Goal: Information Seeking & Learning: Learn about a topic

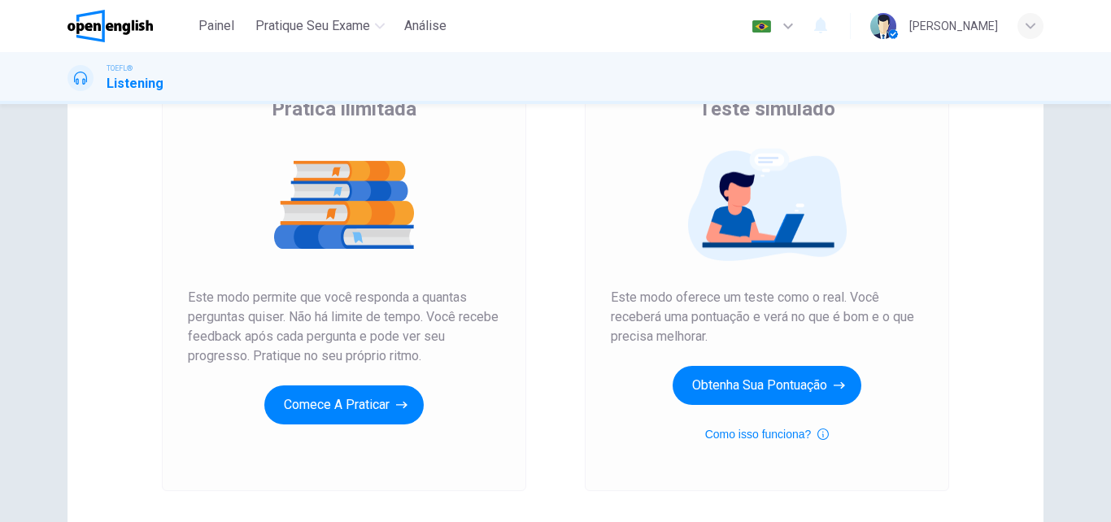
scroll to position [186, 0]
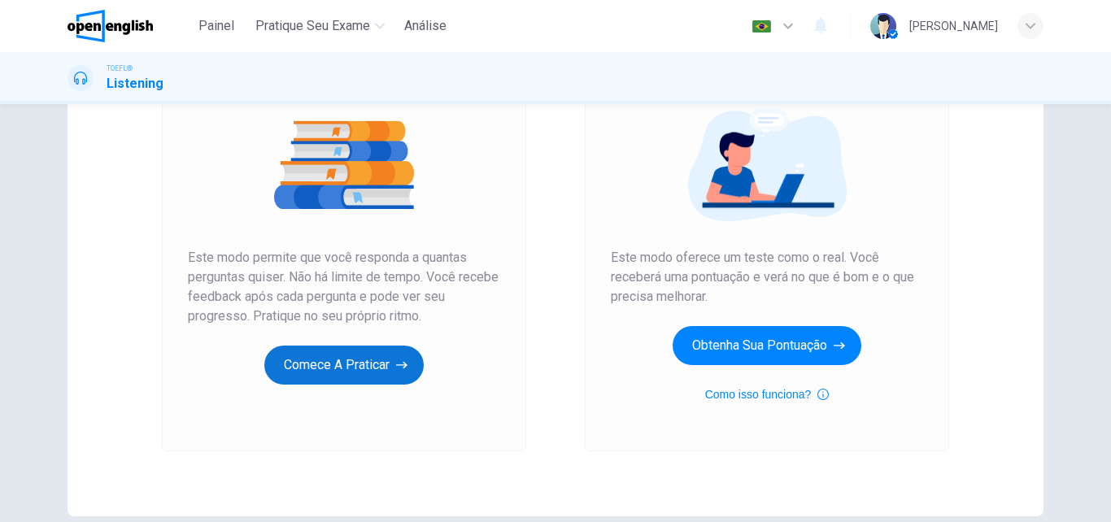
click at [383, 369] on button "Comece a praticar" at bounding box center [343, 365] width 159 height 39
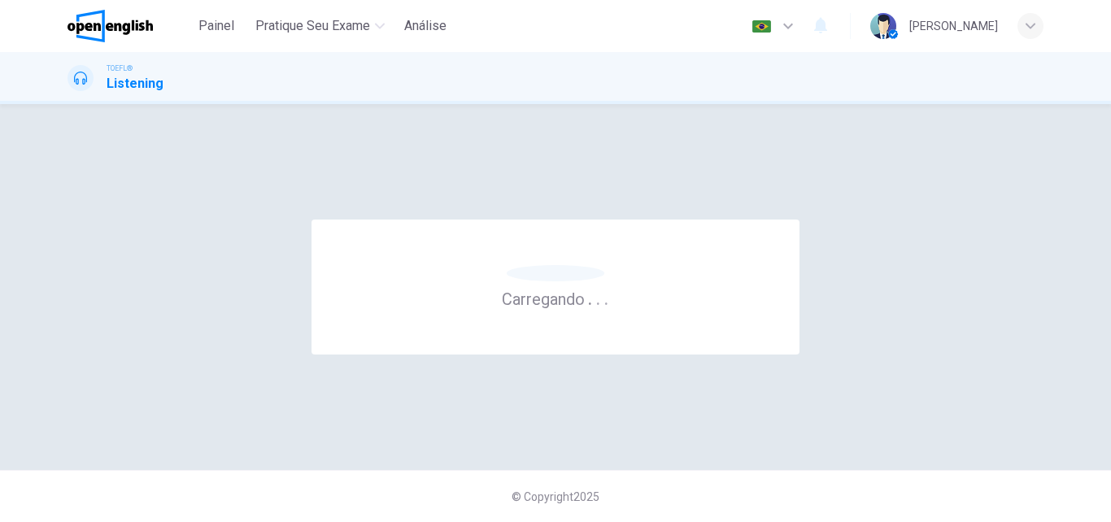
scroll to position [0, 0]
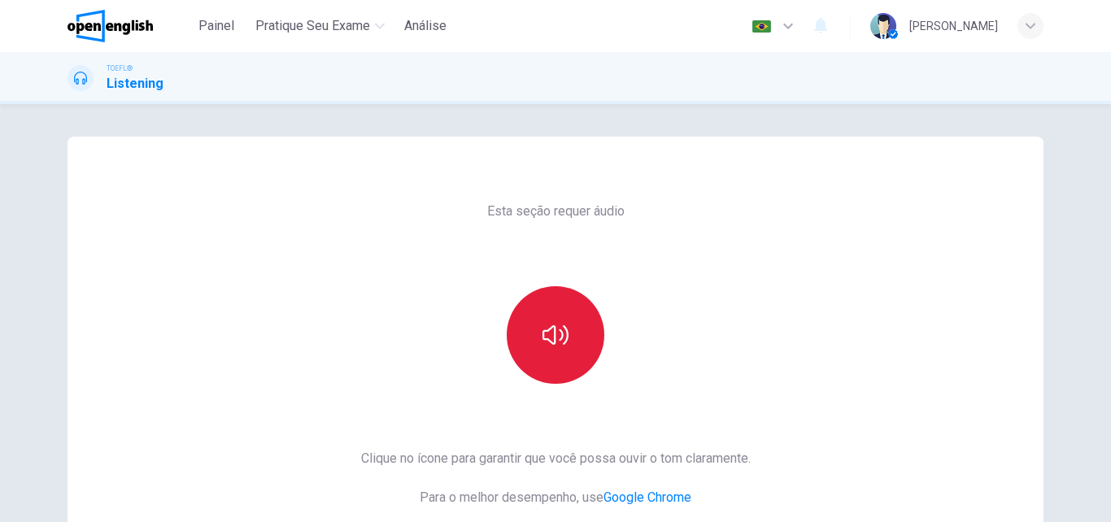
click at [525, 332] on button "button" at bounding box center [556, 335] width 98 height 98
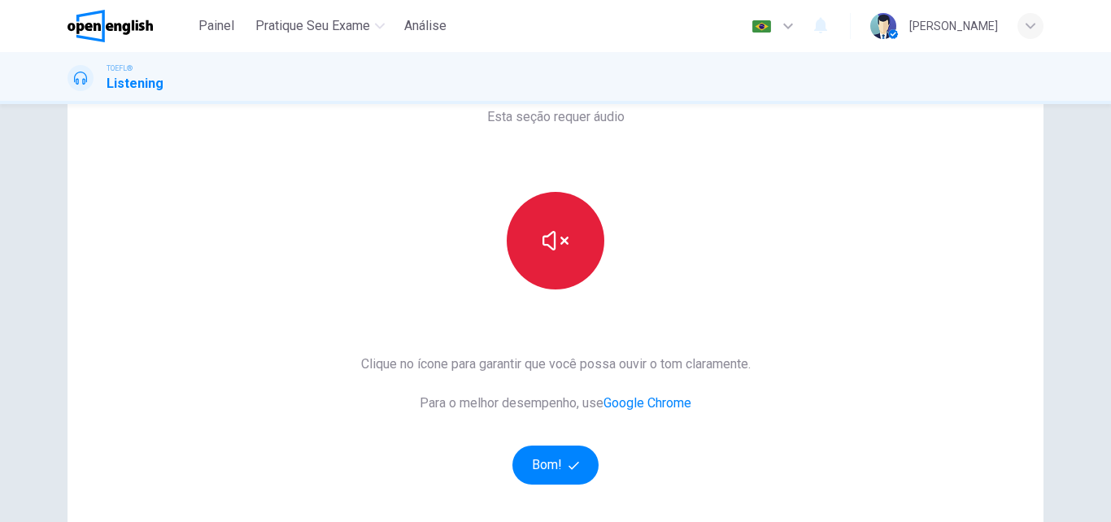
scroll to position [93, 0]
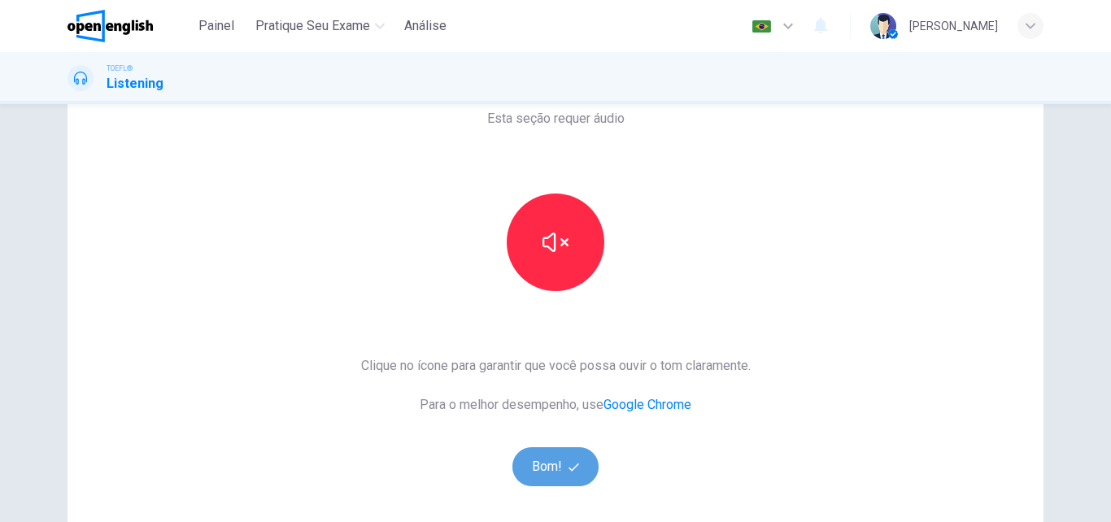
click at [552, 468] on button "Bom!" at bounding box center [556, 466] width 87 height 39
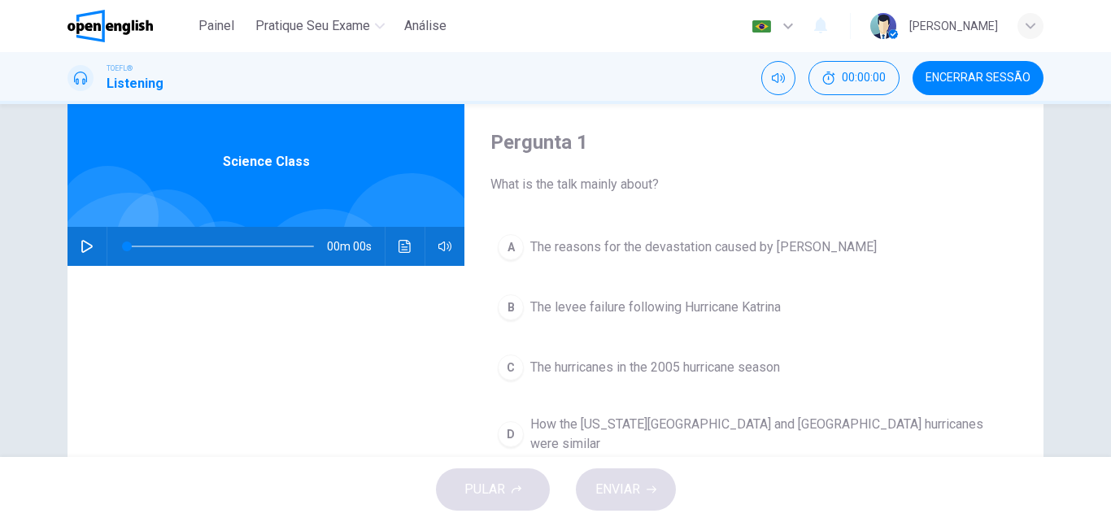
scroll to position [0, 0]
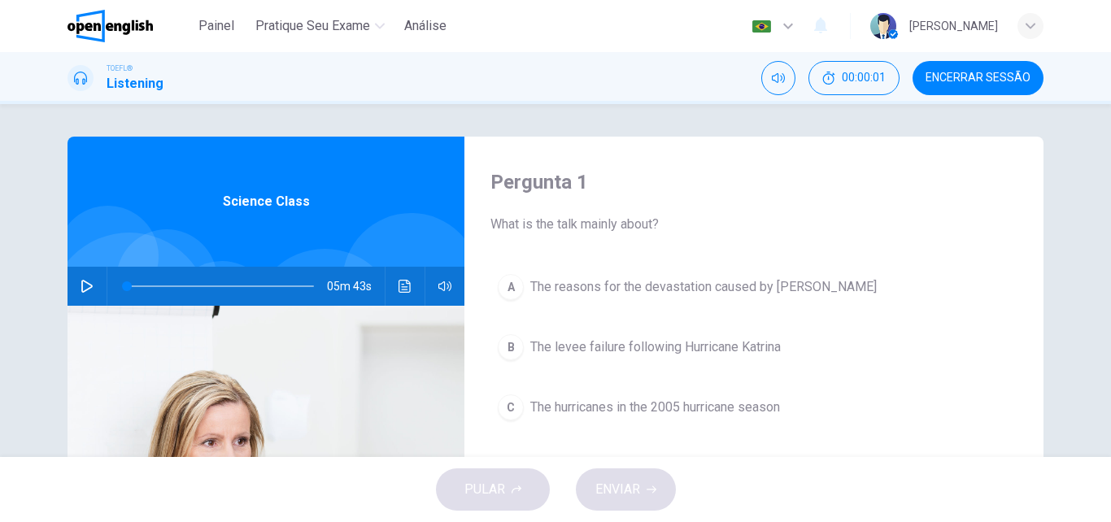
click at [81, 286] on icon "button" at bounding box center [86, 286] width 11 height 13
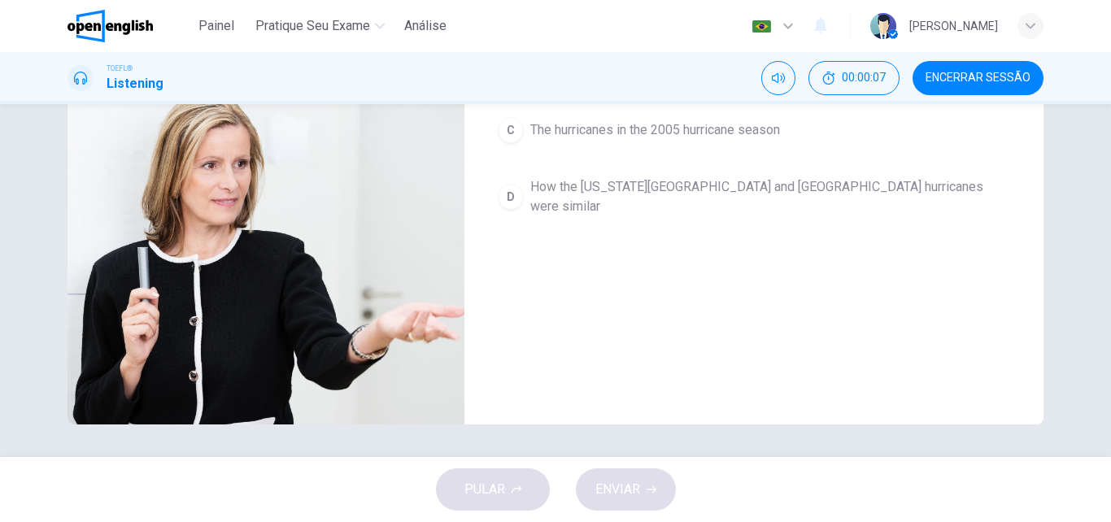
scroll to position [92, 0]
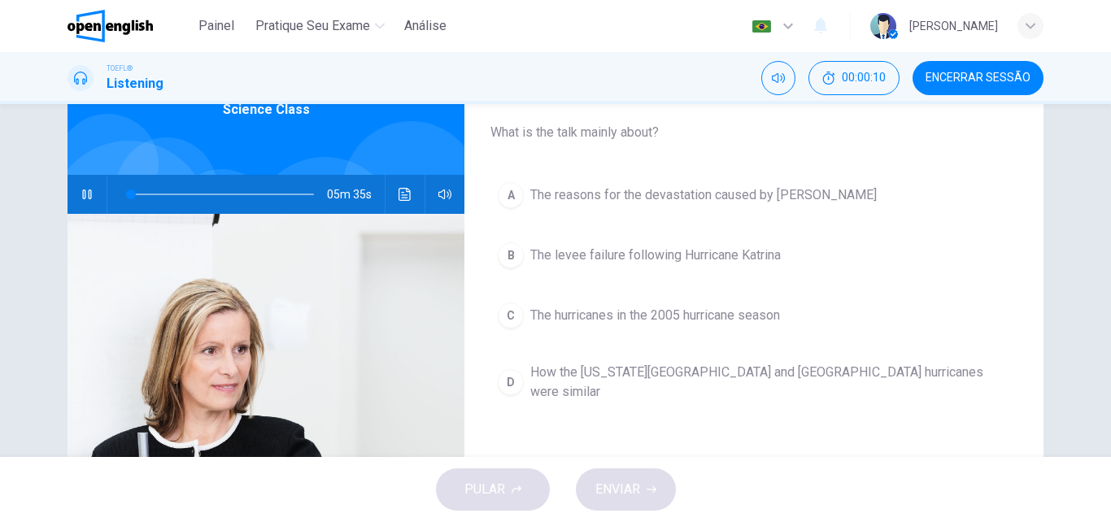
click at [998, 351] on div "A The reasons for the devastation caused by [PERSON_NAME] The levee failure fol…" at bounding box center [754, 308] width 527 height 267
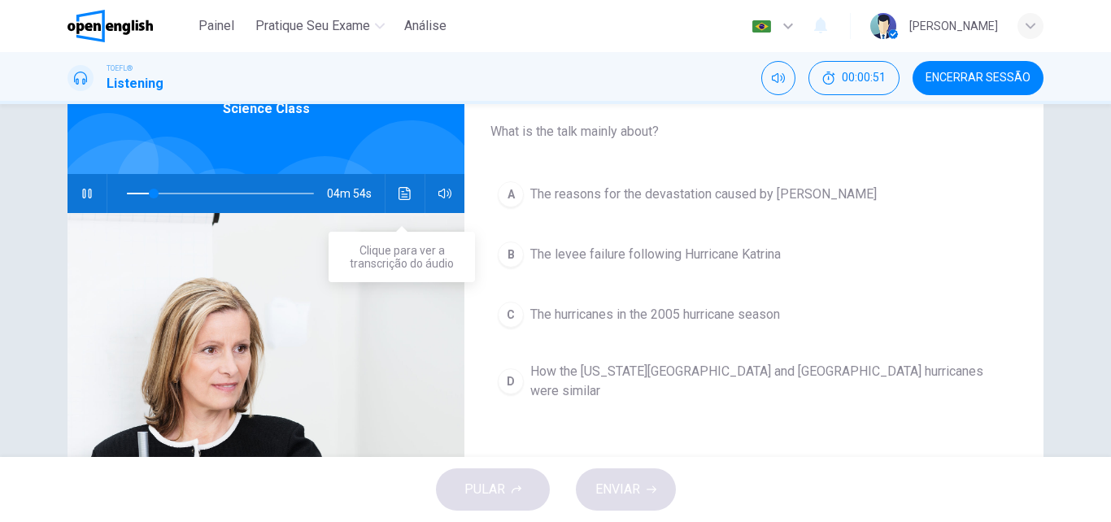
scroll to position [0, 0]
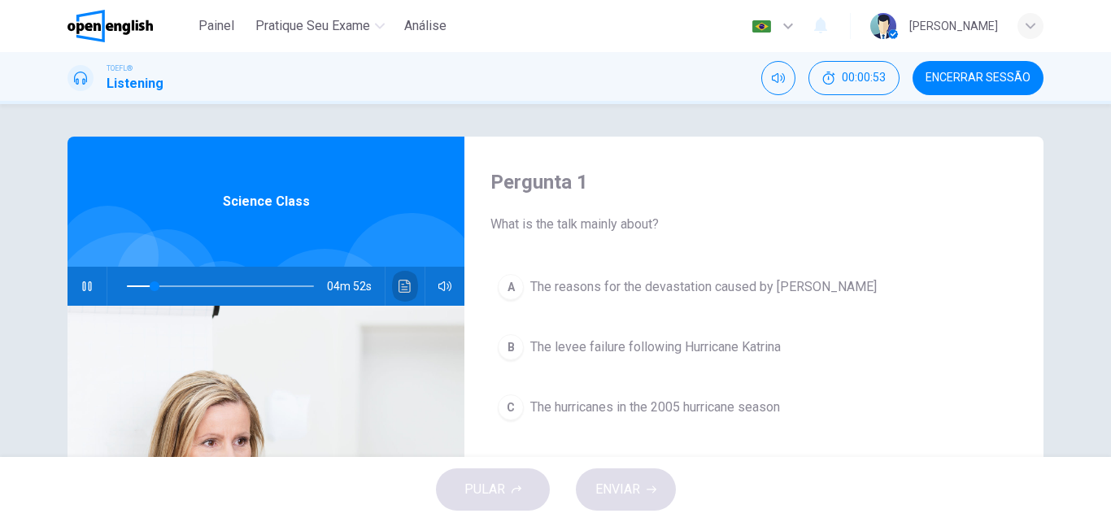
click at [399, 282] on icon "Clique para ver a transcrição do áudio" at bounding box center [405, 286] width 13 height 13
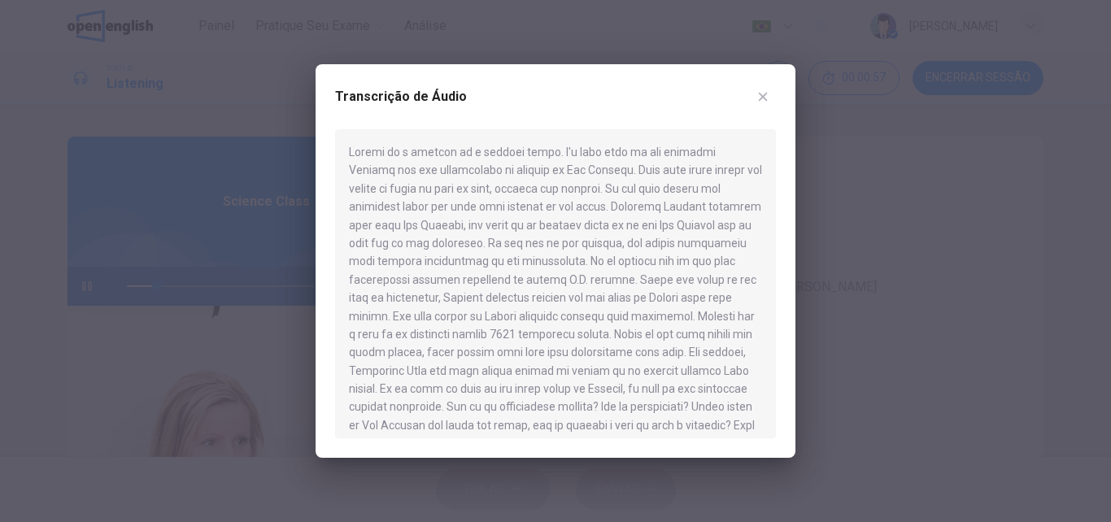
drag, startPoint x: 547, startPoint y: 296, endPoint x: 695, endPoint y: 299, distance: 148.1
click at [695, 299] on div at bounding box center [555, 283] width 441 height 309
drag, startPoint x: 674, startPoint y: 295, endPoint x: 702, endPoint y: 301, distance: 29.2
click at [709, 299] on div at bounding box center [555, 283] width 441 height 309
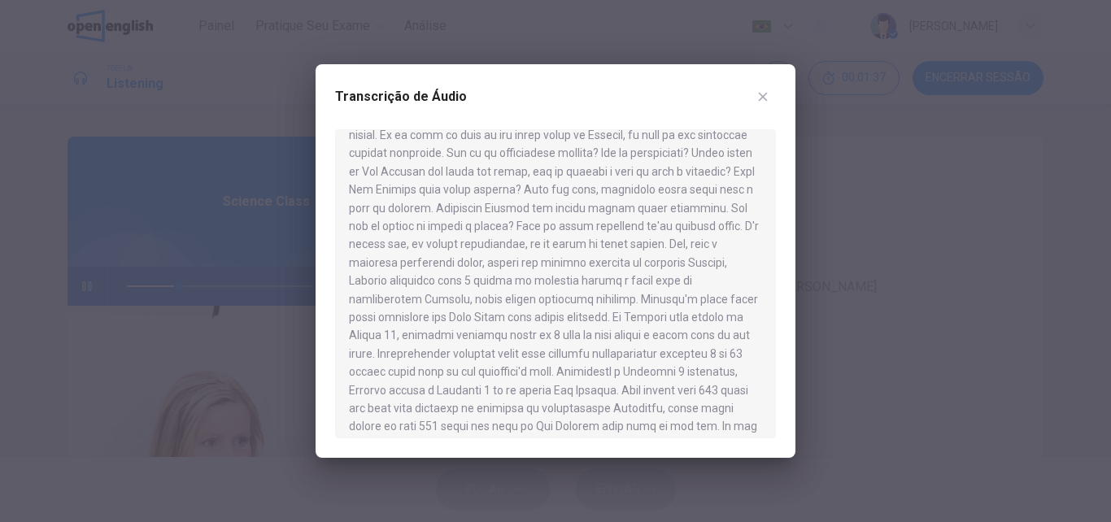
scroll to position [266, 0]
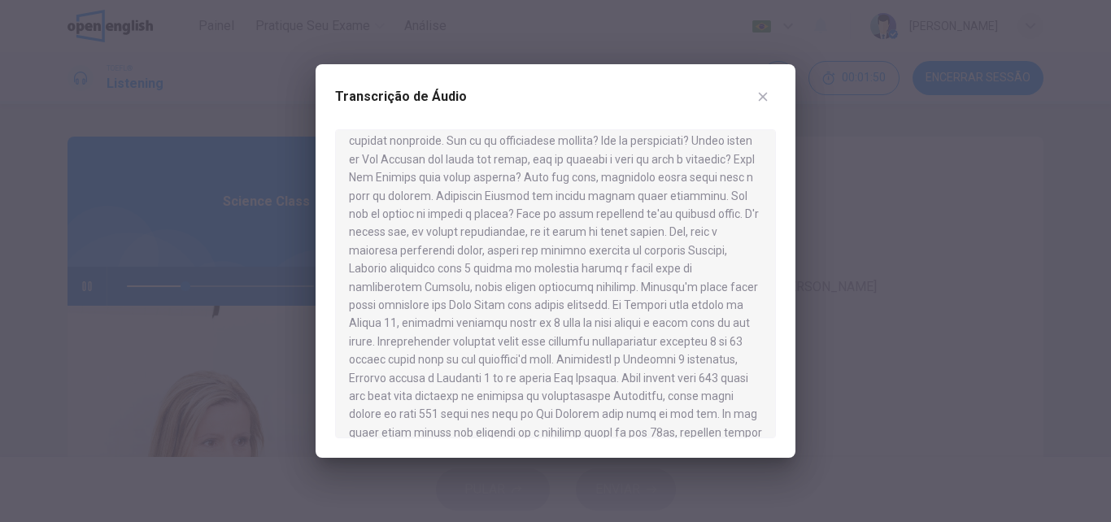
drag, startPoint x: 611, startPoint y: 185, endPoint x: 642, endPoint y: 186, distance: 30.9
click at [642, 186] on div at bounding box center [555, 283] width 441 height 309
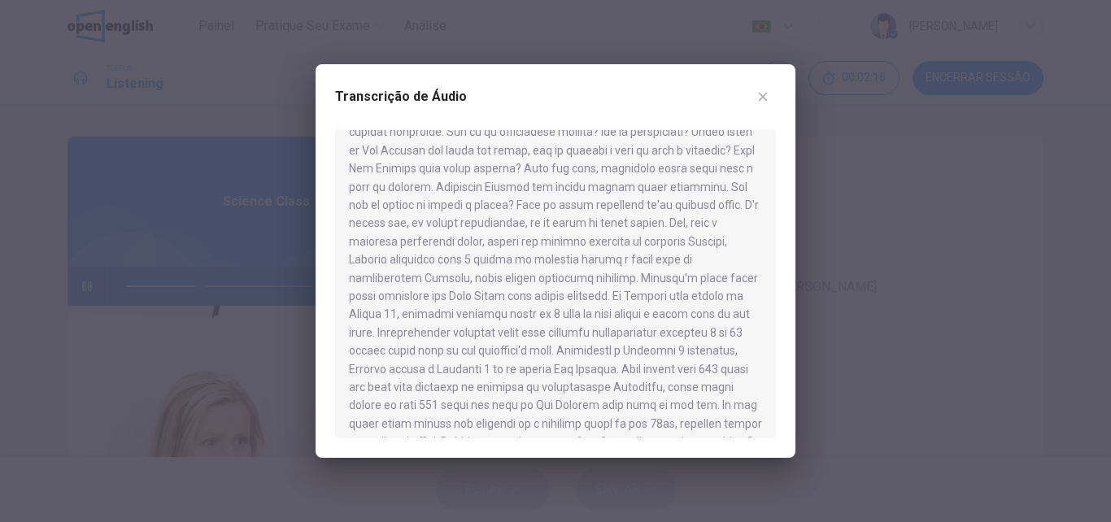
drag, startPoint x: 498, startPoint y: 242, endPoint x: 570, endPoint y: 242, distance: 72.4
click at [556, 242] on div at bounding box center [555, 283] width 441 height 309
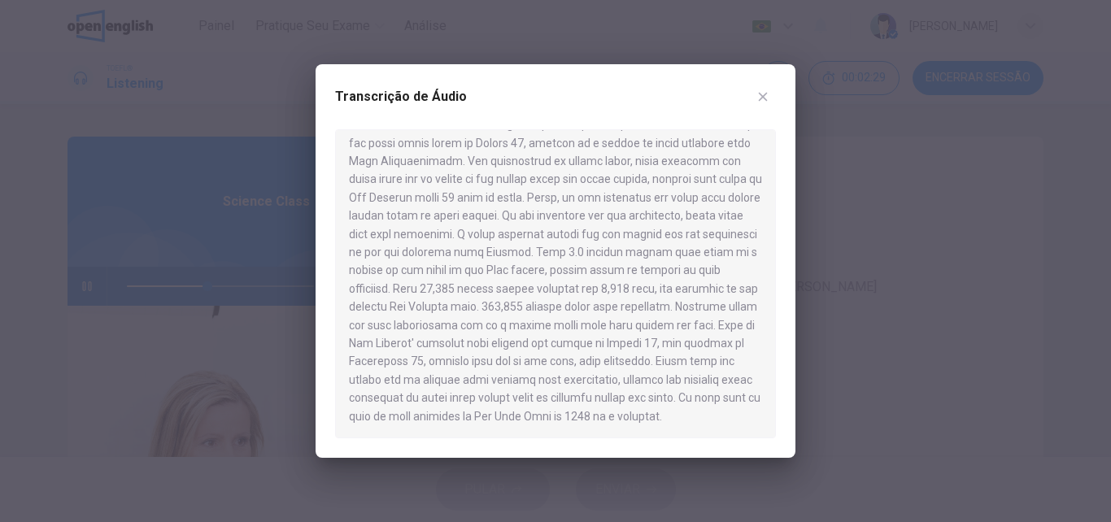
scroll to position [648, 0]
click at [762, 93] on icon "button" at bounding box center [763, 96] width 13 height 13
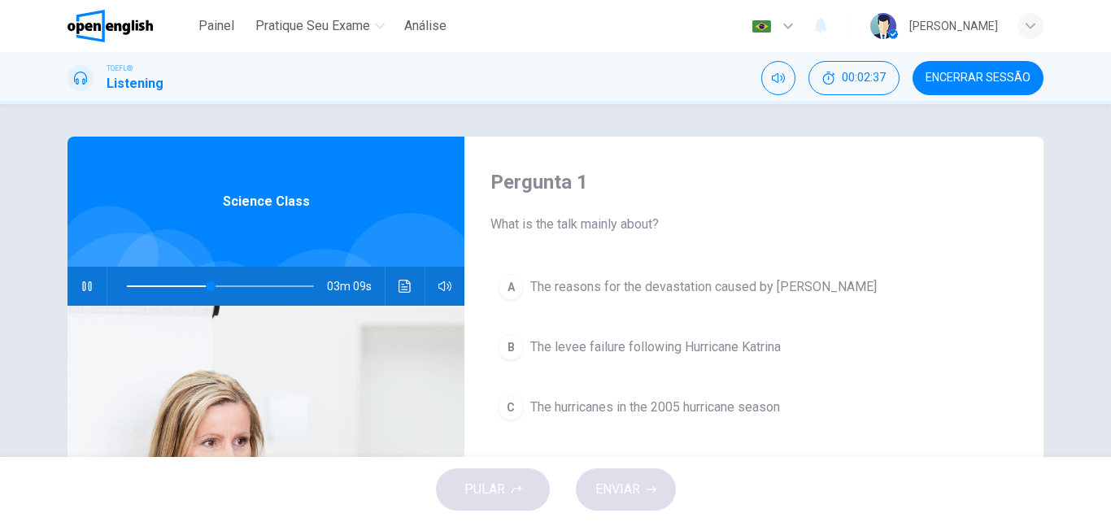
click at [76, 285] on button "button" at bounding box center [87, 286] width 26 height 39
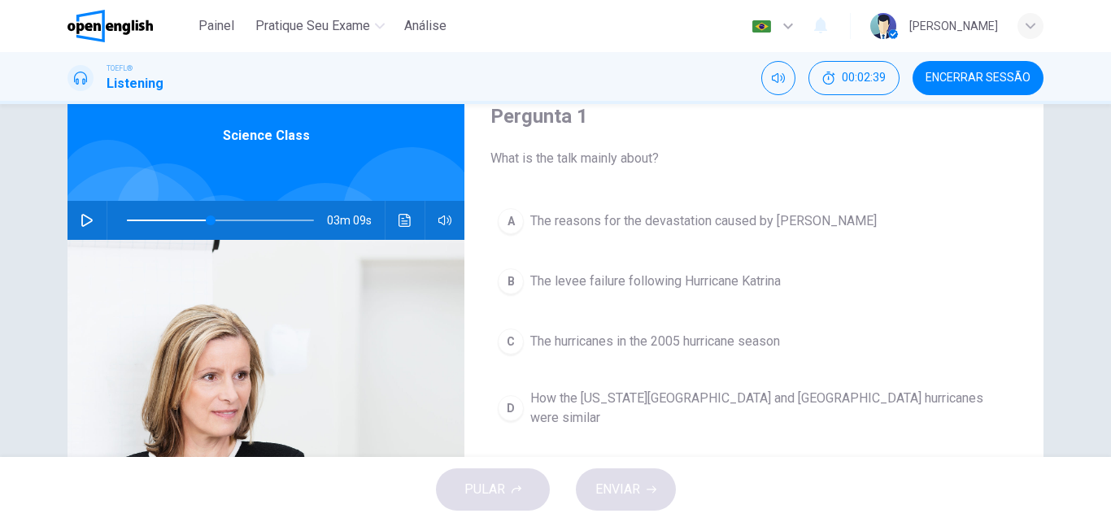
scroll to position [93, 0]
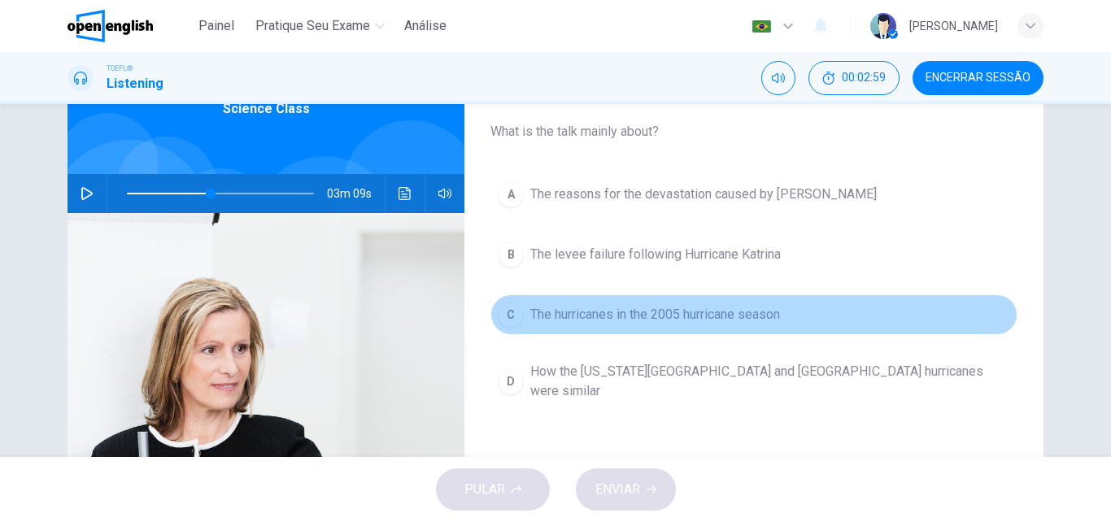
click at [626, 316] on span "The hurricanes in the 2005 hurricane season" at bounding box center [655, 315] width 250 height 20
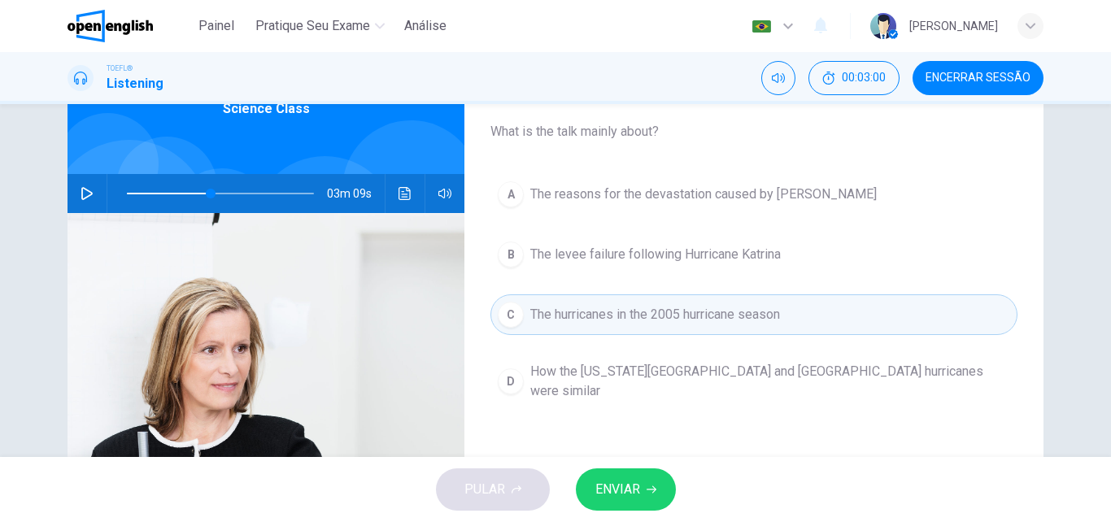
click at [407, 193] on icon "Clique para ver a transcrição do áudio" at bounding box center [405, 193] width 12 height 13
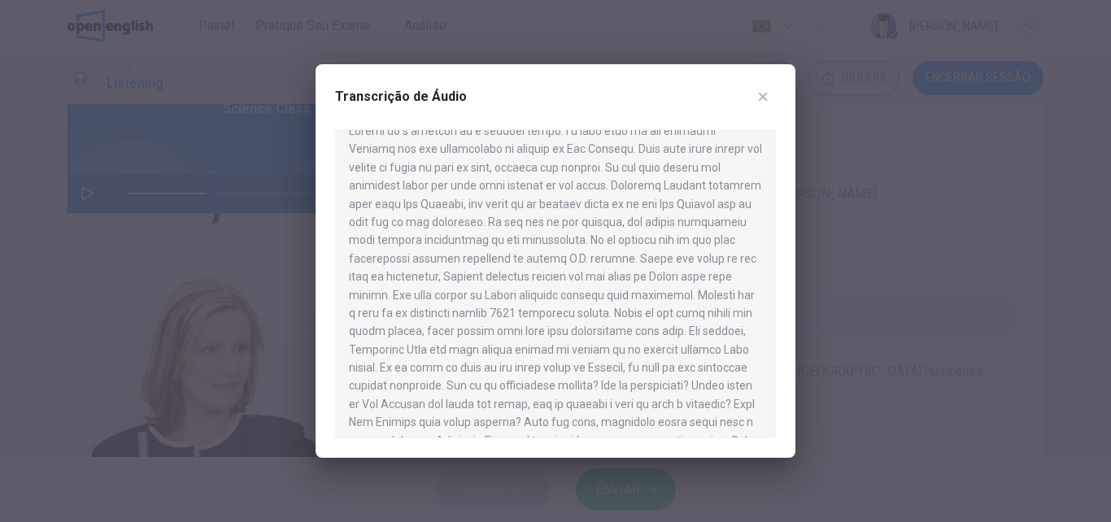
scroll to position [0, 0]
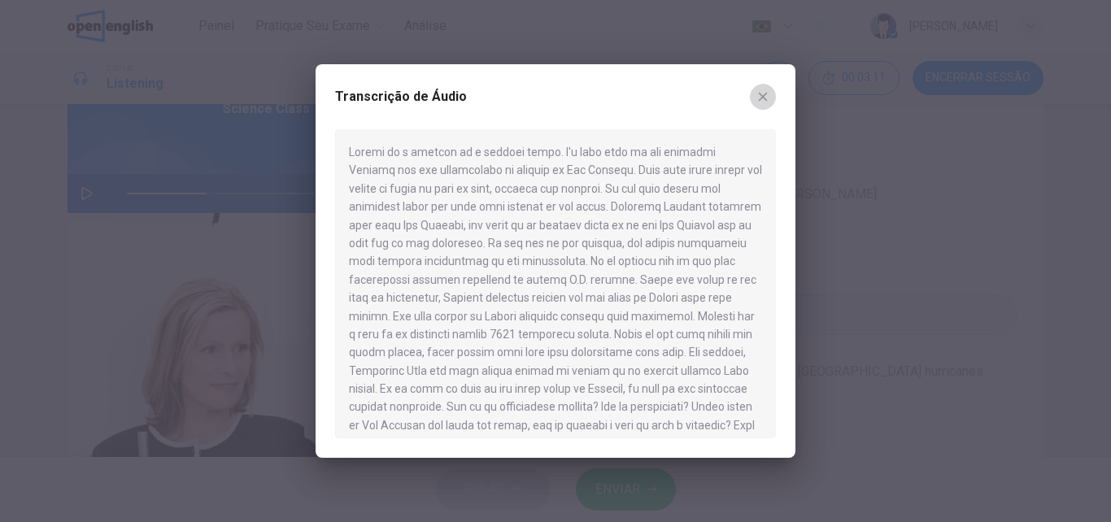
click at [770, 90] on button "button" at bounding box center [763, 97] width 26 height 26
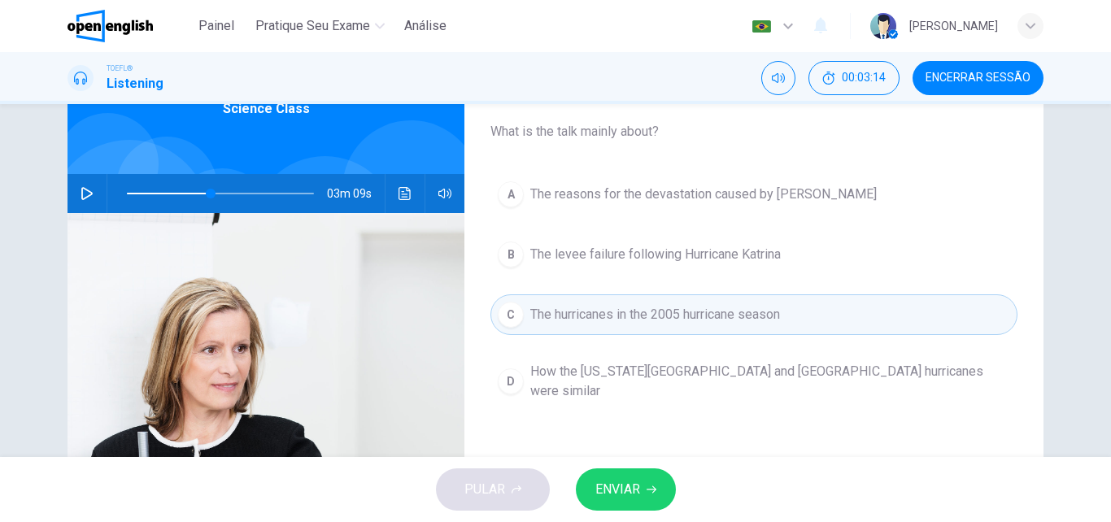
click at [691, 199] on span "The reasons for the devastation caused by [PERSON_NAME]" at bounding box center [703, 195] width 347 height 20
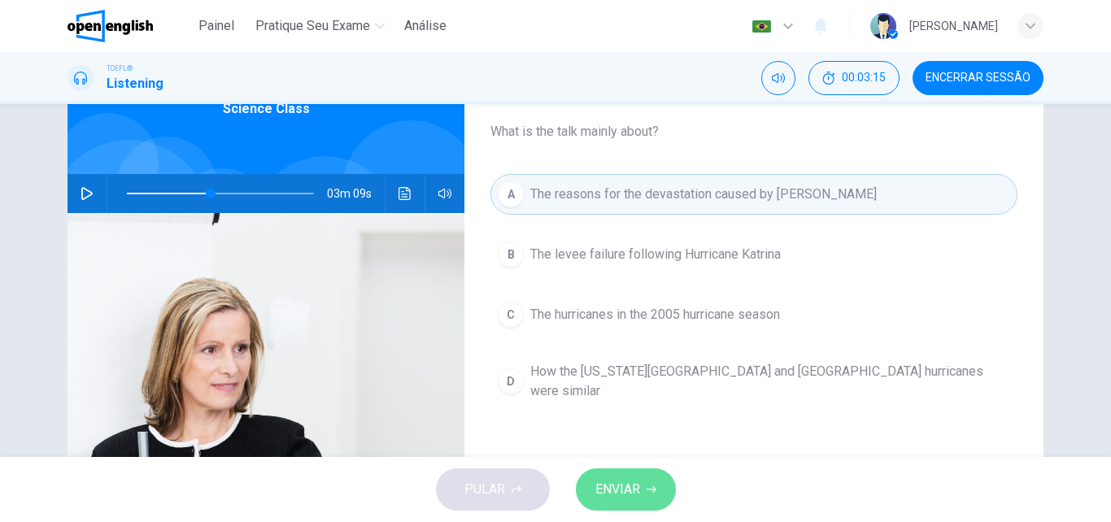
click at [641, 487] on button "ENVIAR" at bounding box center [626, 490] width 100 height 42
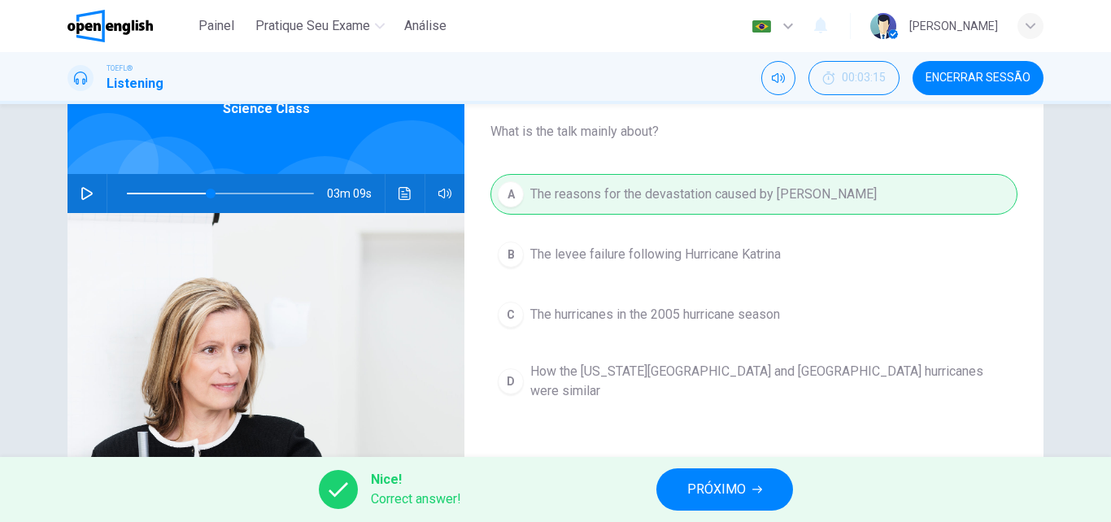
scroll to position [277, 0]
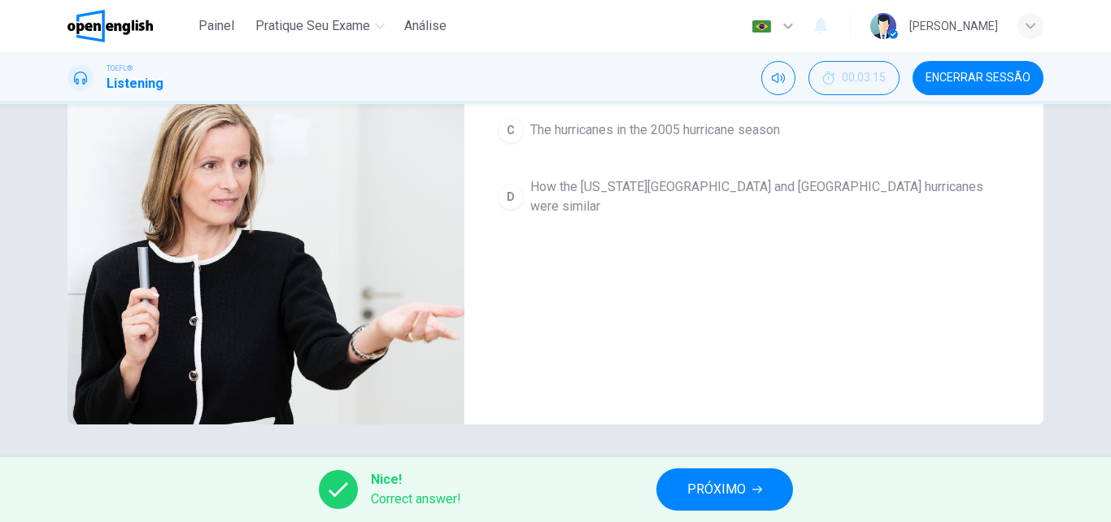
click at [718, 486] on span "PRÓXIMO" at bounding box center [717, 489] width 59 height 23
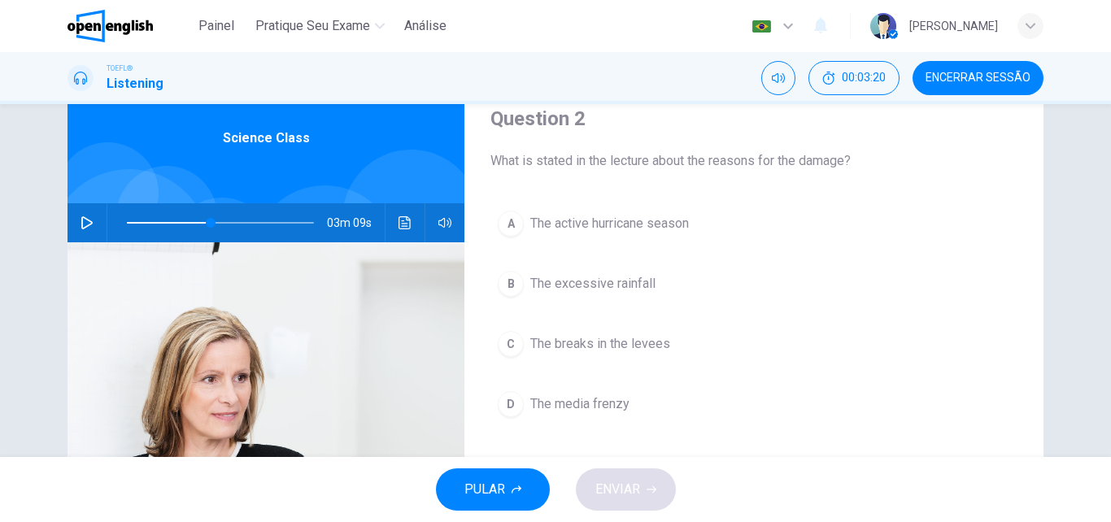
scroll to position [93, 0]
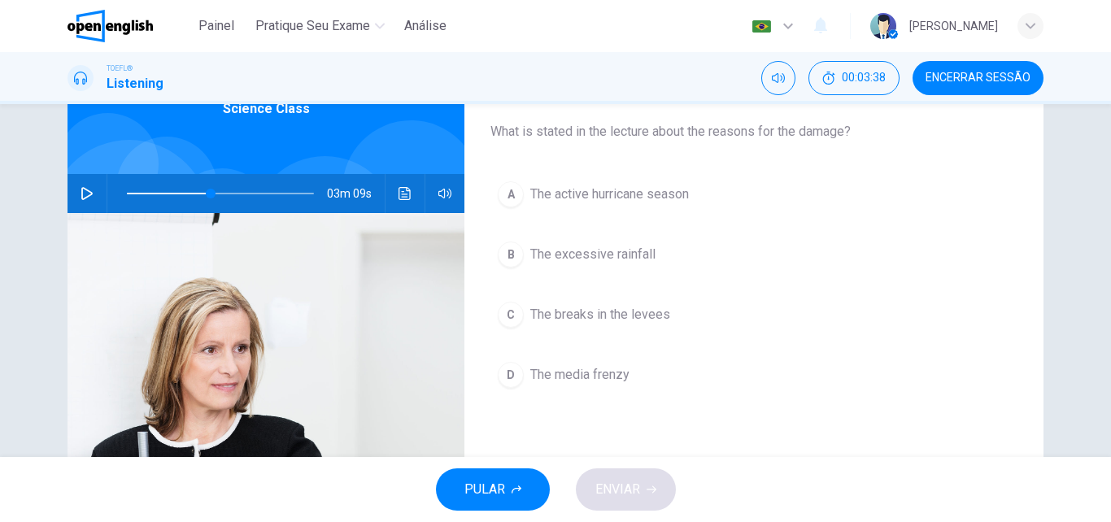
click at [392, 190] on button "Clique para ver a transcrição do áudio" at bounding box center [405, 193] width 26 height 39
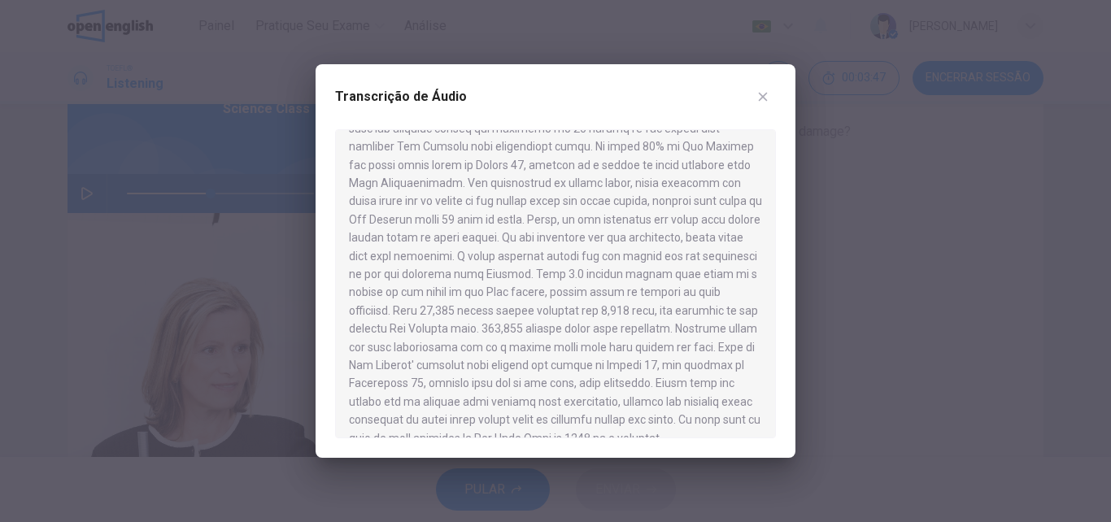
scroll to position [648, 0]
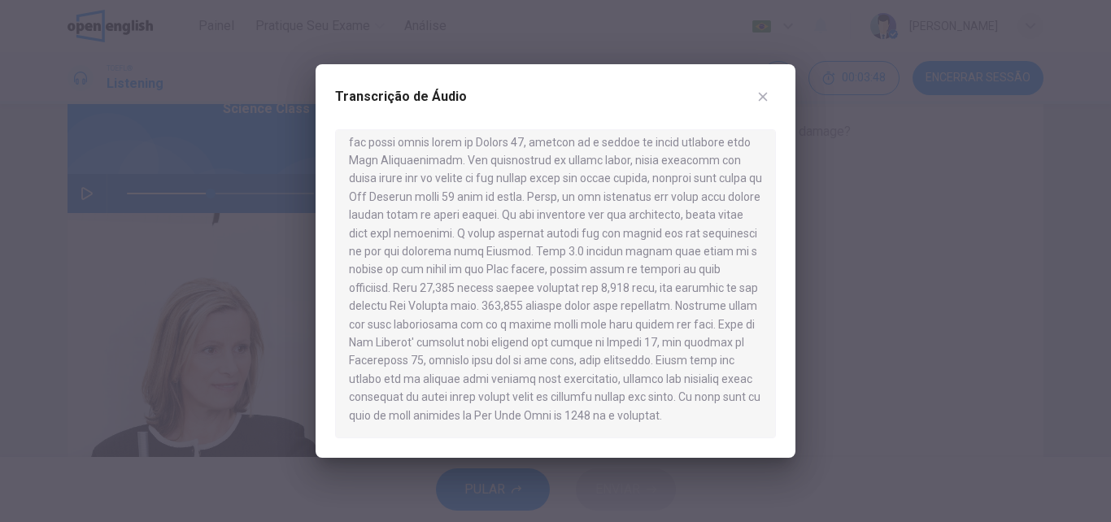
click at [760, 96] on icon "button" at bounding box center [763, 96] width 13 height 13
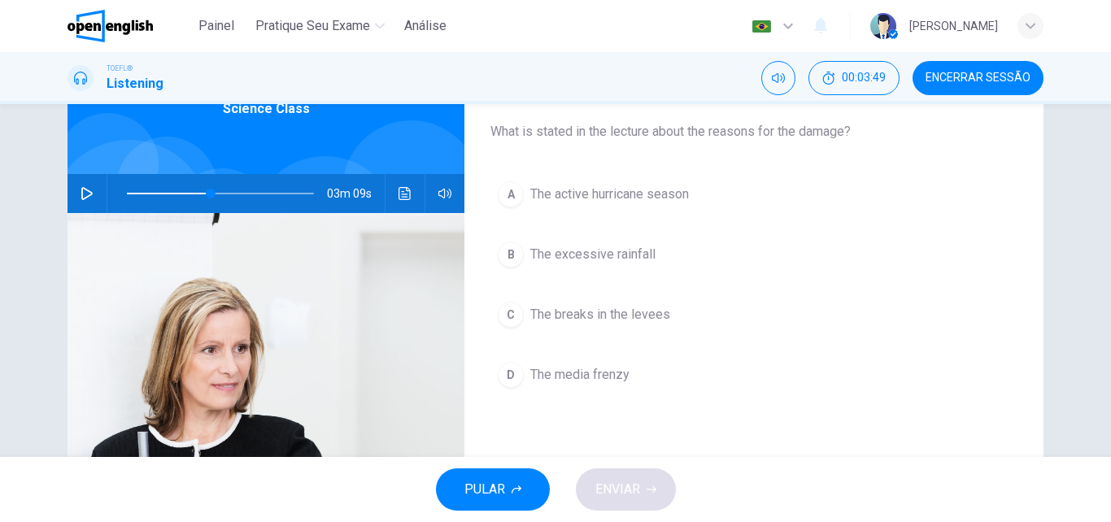
click at [581, 257] on span "The excessive rainfall" at bounding box center [592, 255] width 125 height 20
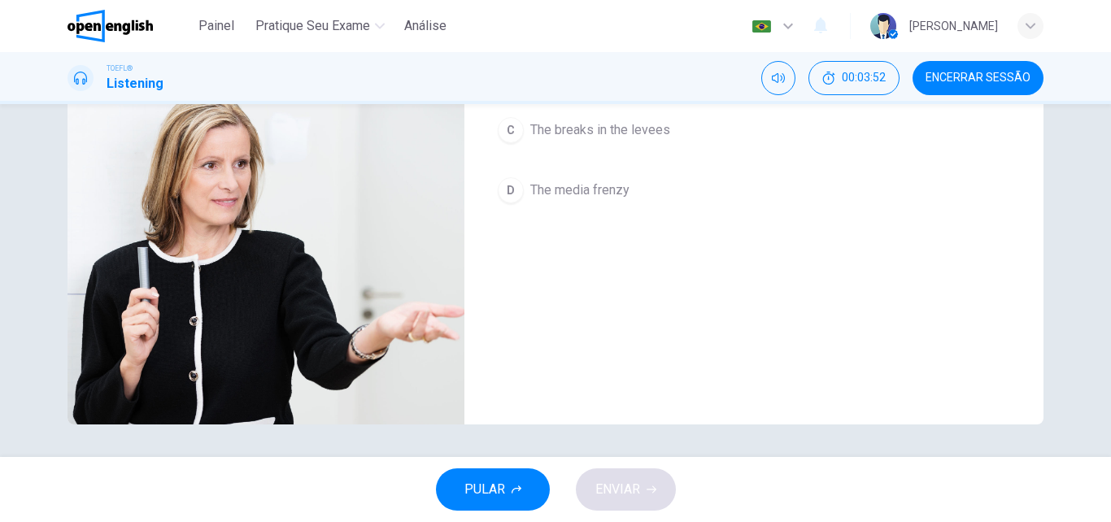
scroll to position [0, 0]
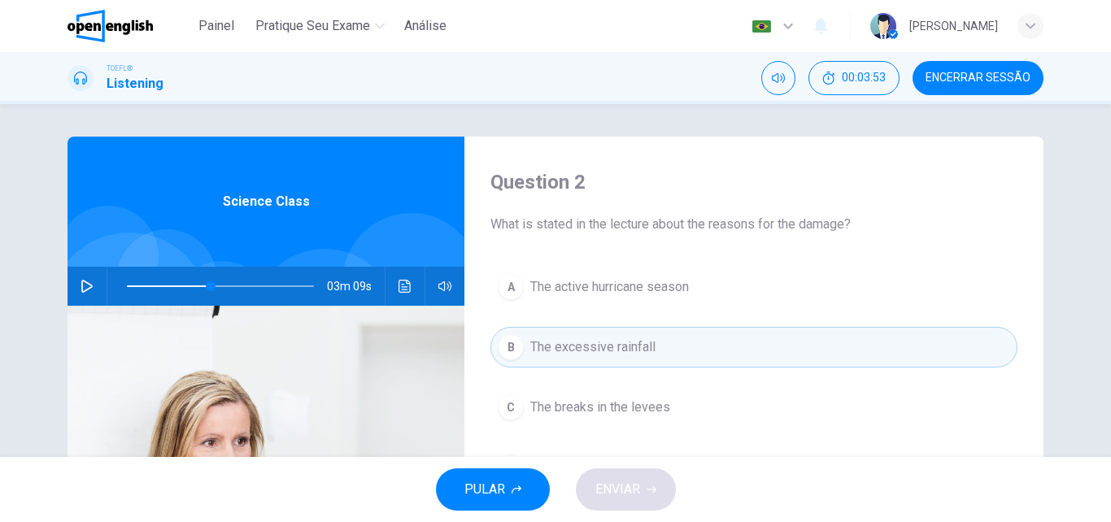
click at [76, 287] on button "button" at bounding box center [87, 286] width 26 height 39
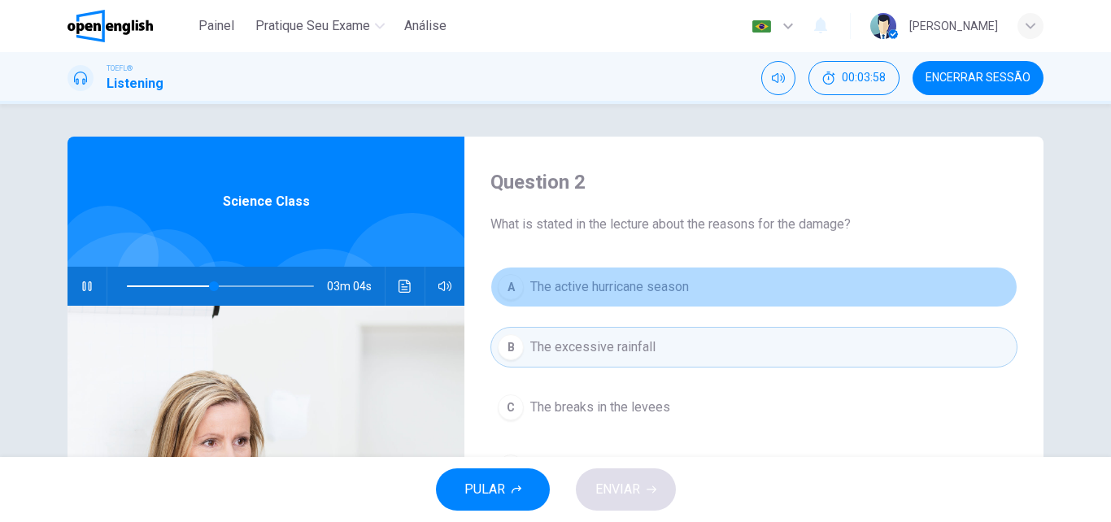
click at [597, 282] on span "The active hurricane season" at bounding box center [609, 287] width 159 height 20
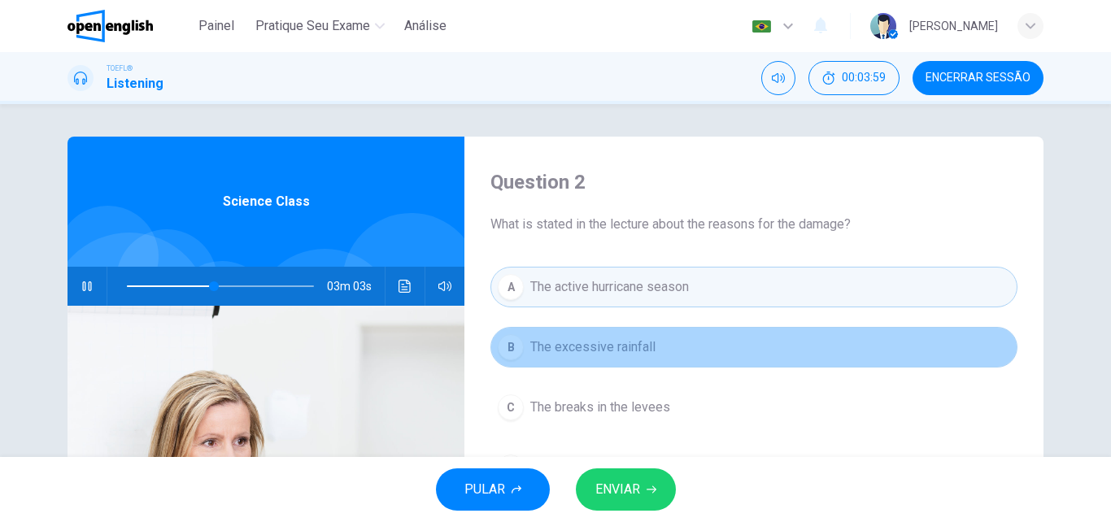
click at [597, 352] on span "The excessive rainfall" at bounding box center [592, 348] width 125 height 20
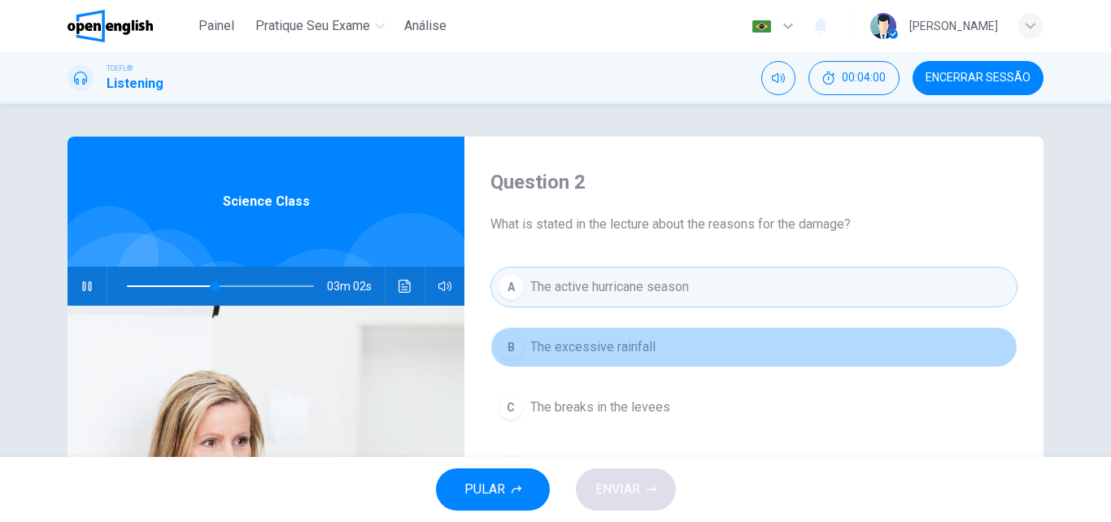
click at [597, 352] on span "The excessive rainfall" at bounding box center [592, 348] width 125 height 20
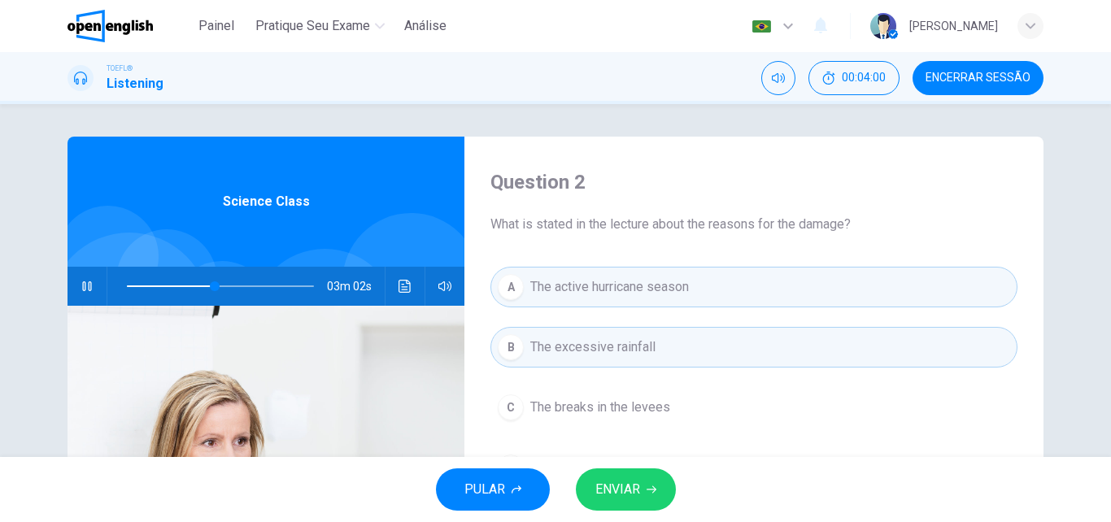
click at [597, 290] on span "The active hurricane season" at bounding box center [609, 287] width 159 height 20
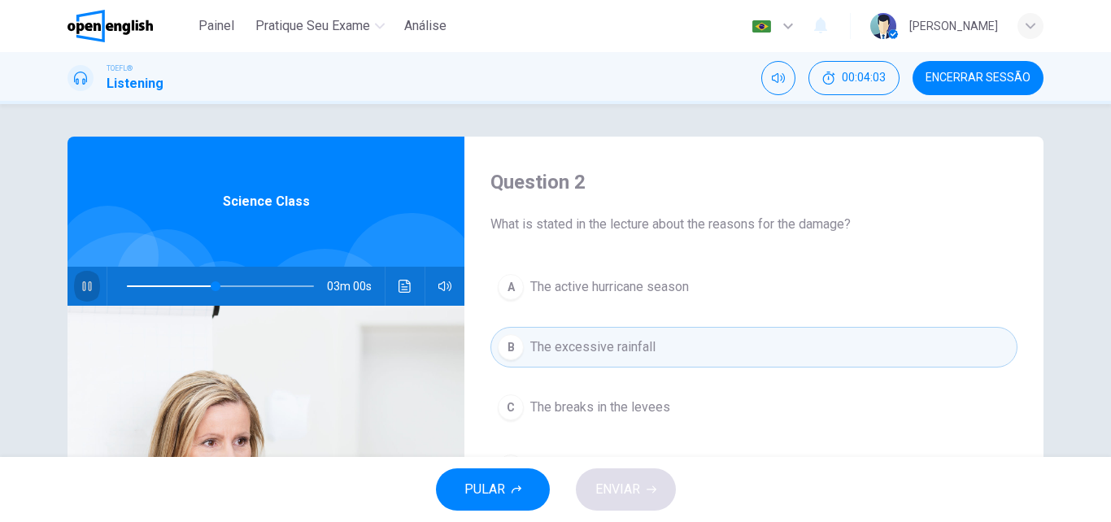
click at [85, 283] on icon "button" at bounding box center [87, 286] width 13 height 13
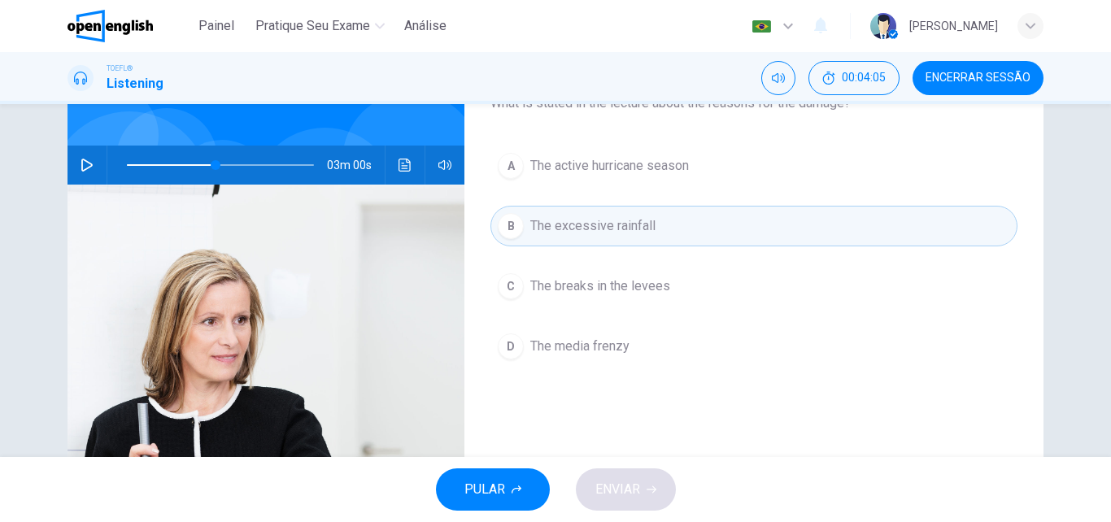
scroll to position [93, 0]
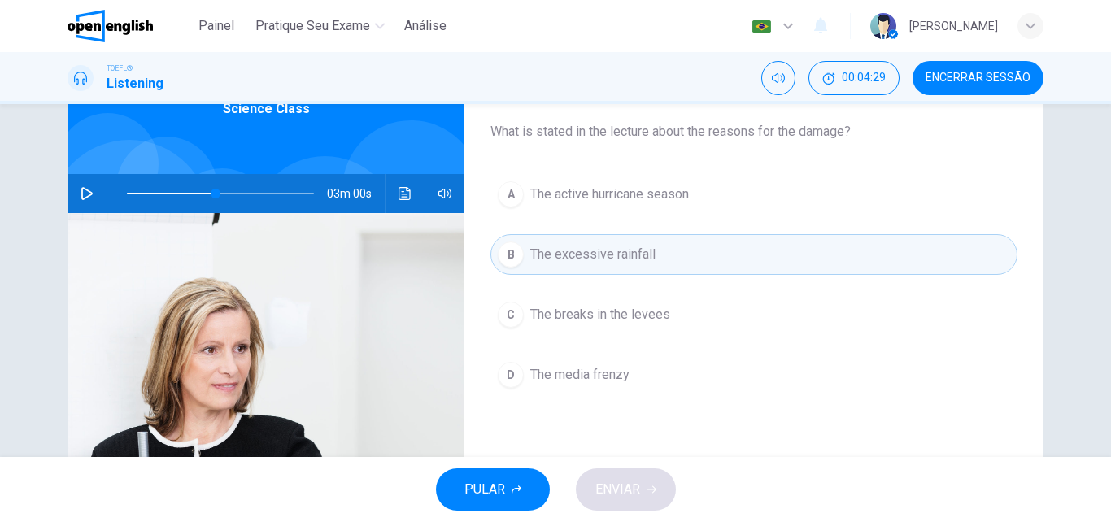
click at [622, 308] on span "The breaks in the levees" at bounding box center [600, 315] width 140 height 20
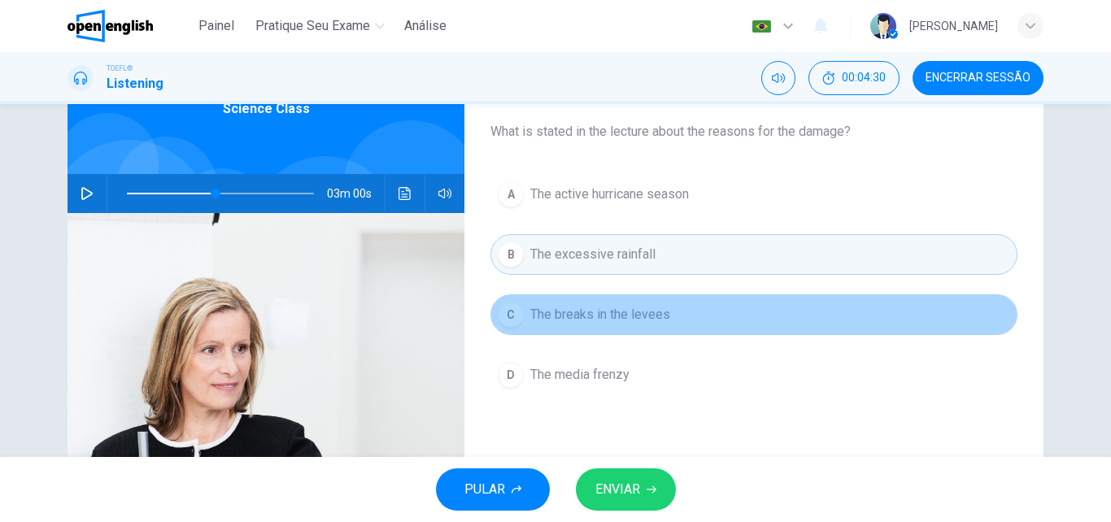
click at [622, 308] on span "The breaks in the levees" at bounding box center [600, 315] width 140 height 20
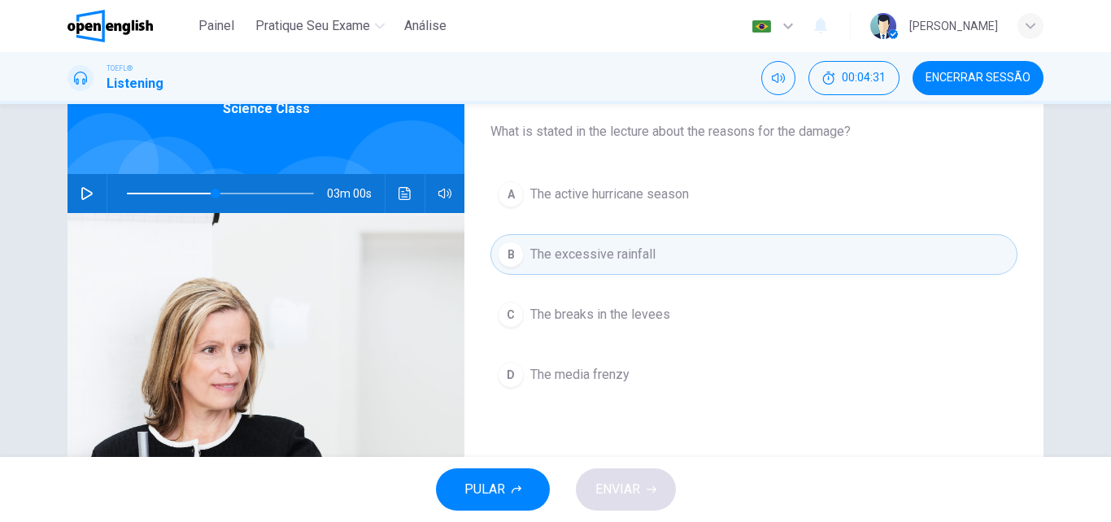
click at [619, 304] on button "C The breaks in the levees" at bounding box center [754, 315] width 527 height 41
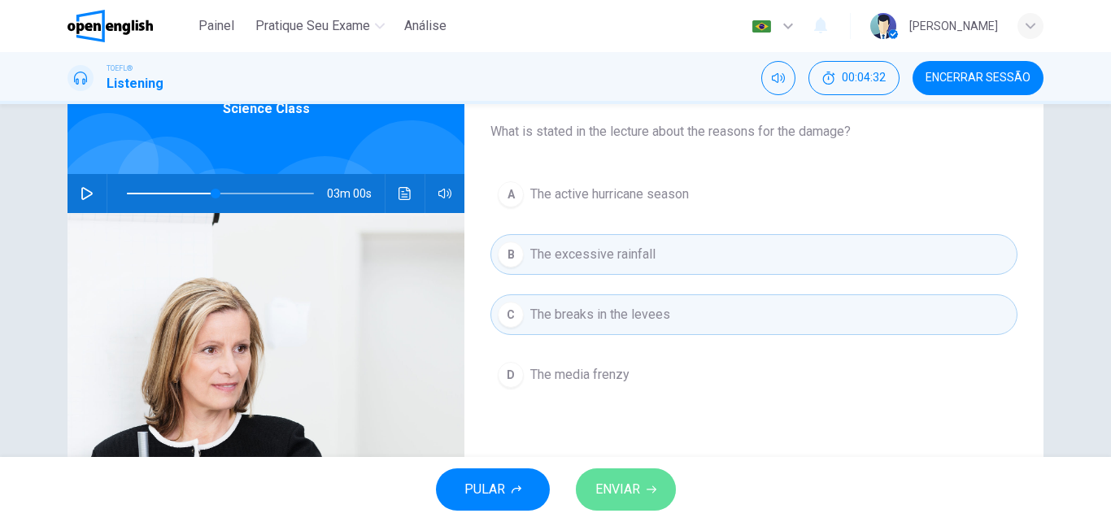
click at [616, 498] on span "ENVIAR" at bounding box center [618, 489] width 45 height 23
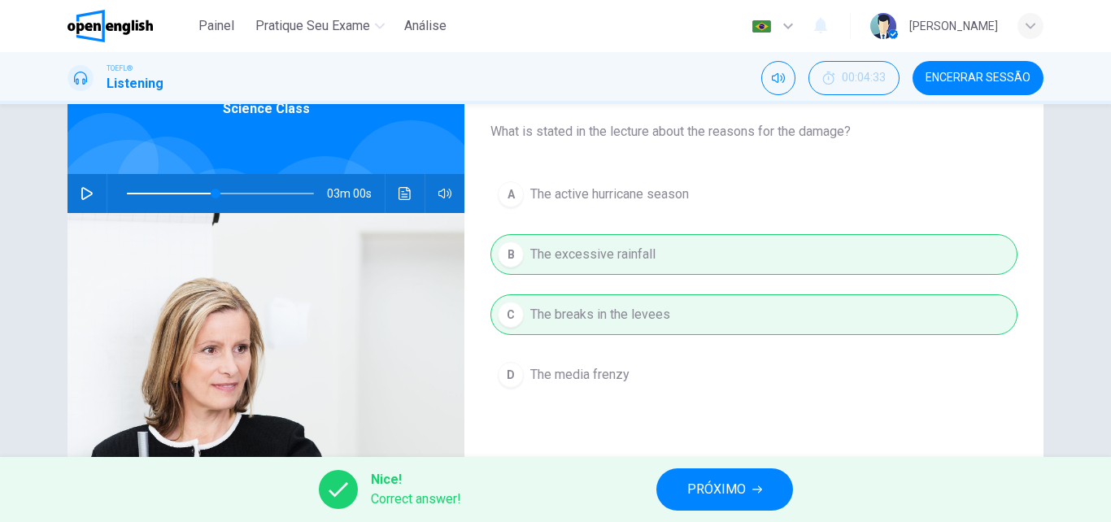
click at [689, 489] on span "PRÓXIMO" at bounding box center [717, 489] width 59 height 23
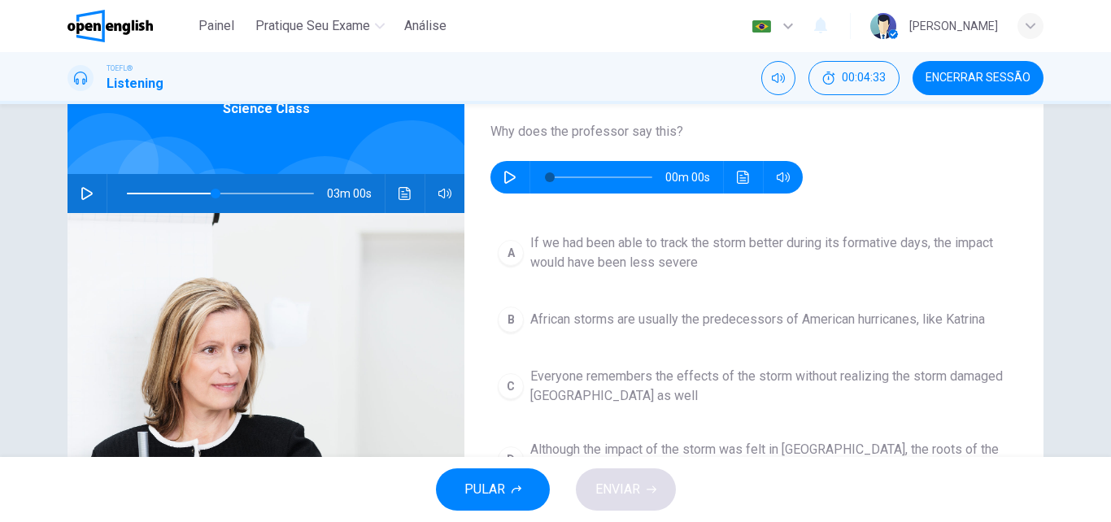
type input "**"
click at [511, 177] on icon "button" at bounding box center [510, 177] width 13 height 13
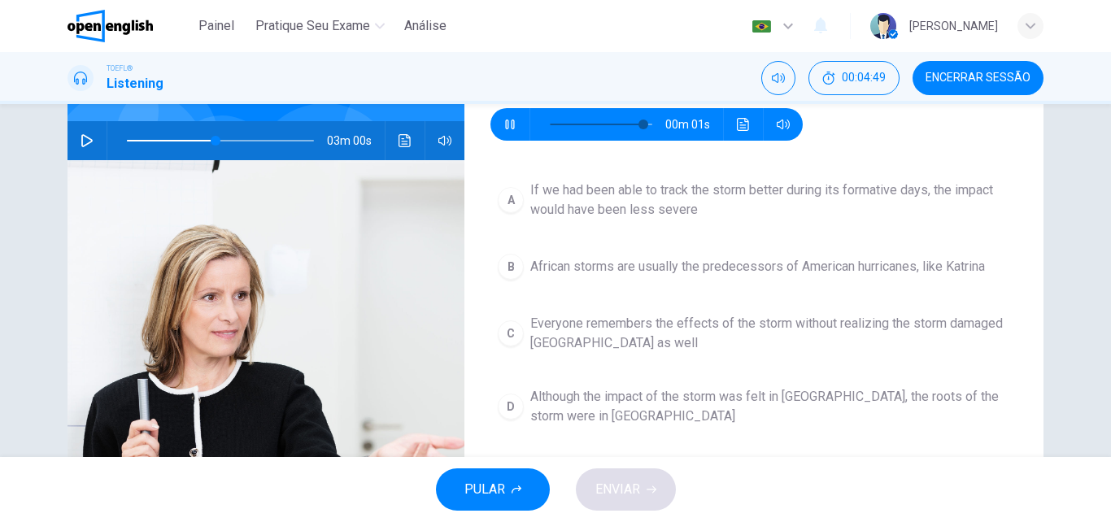
scroll to position [186, 0]
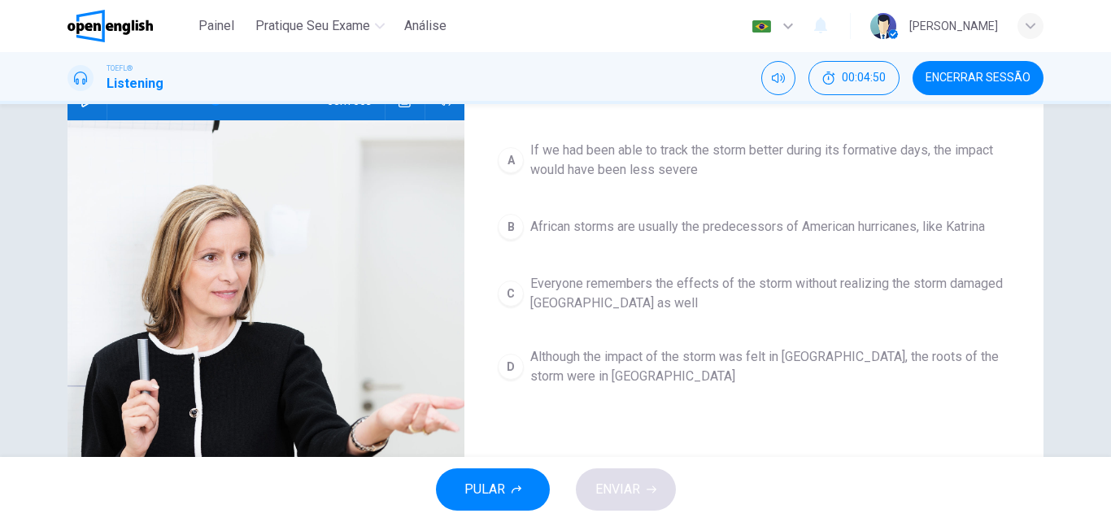
type input "*"
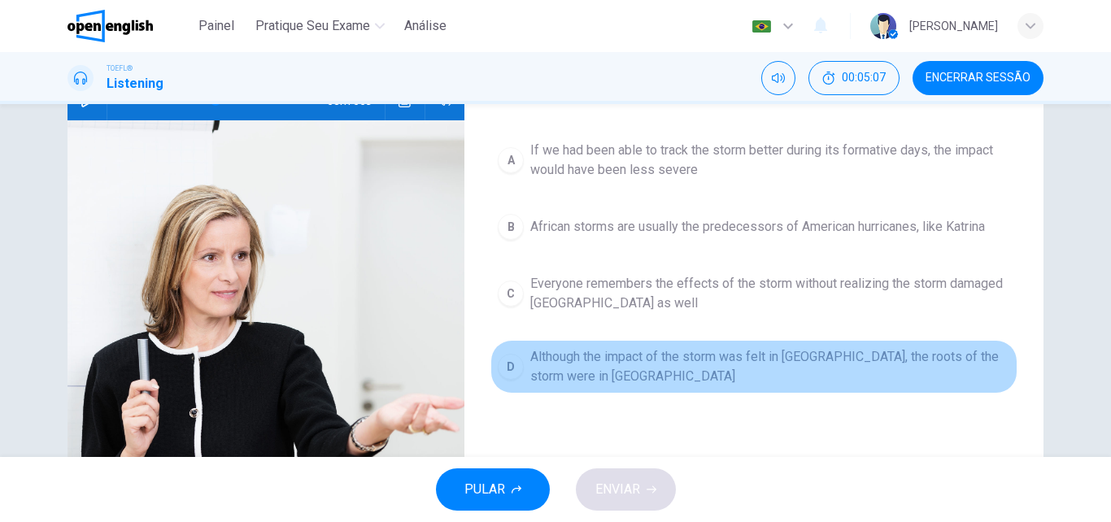
click at [639, 369] on span "Although the impact of the storm was felt in [GEOGRAPHIC_DATA], the roots of th…" at bounding box center [770, 366] width 480 height 39
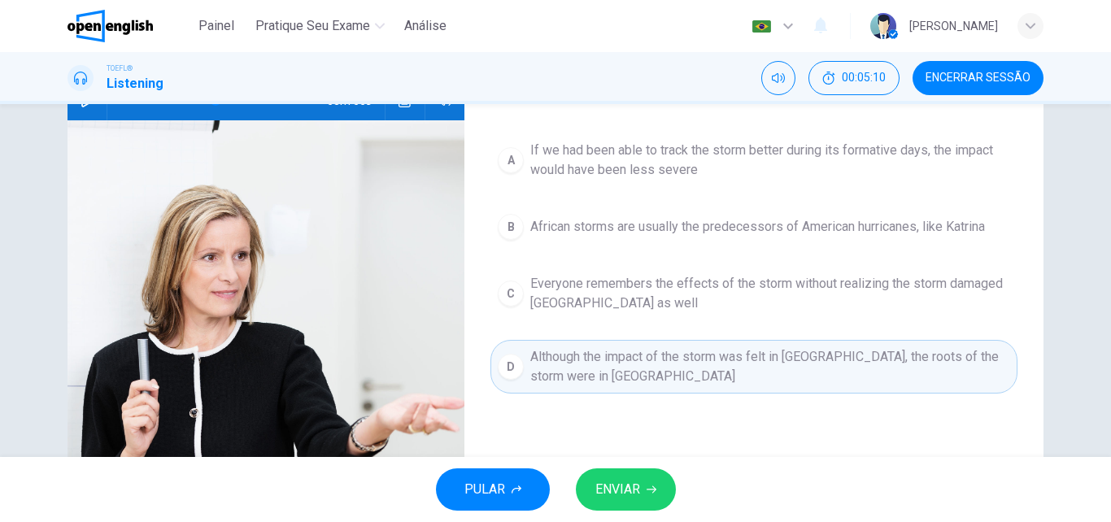
click at [597, 491] on span "ENVIAR" at bounding box center [618, 489] width 45 height 23
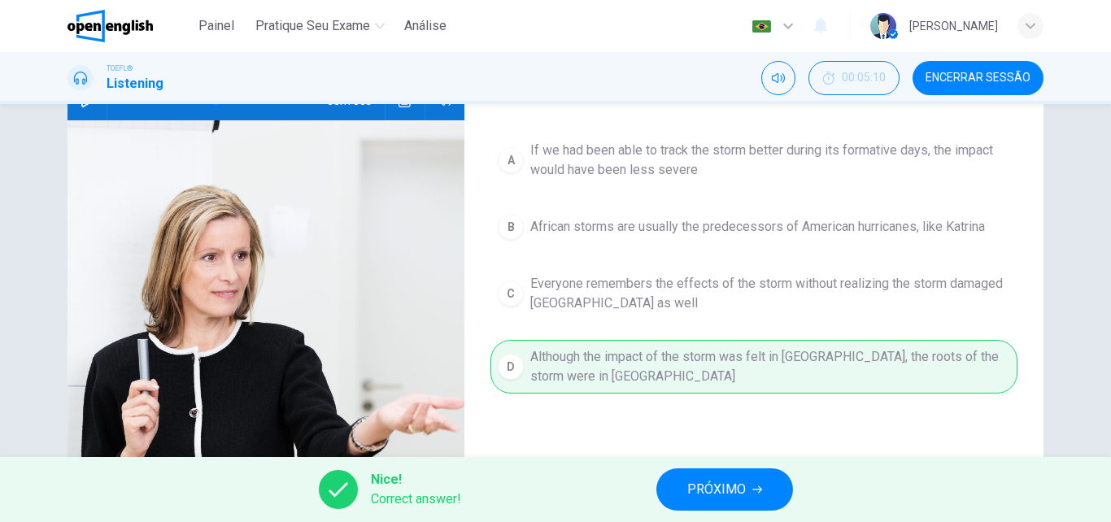
click at [736, 480] on span "PRÓXIMO" at bounding box center [717, 489] width 59 height 23
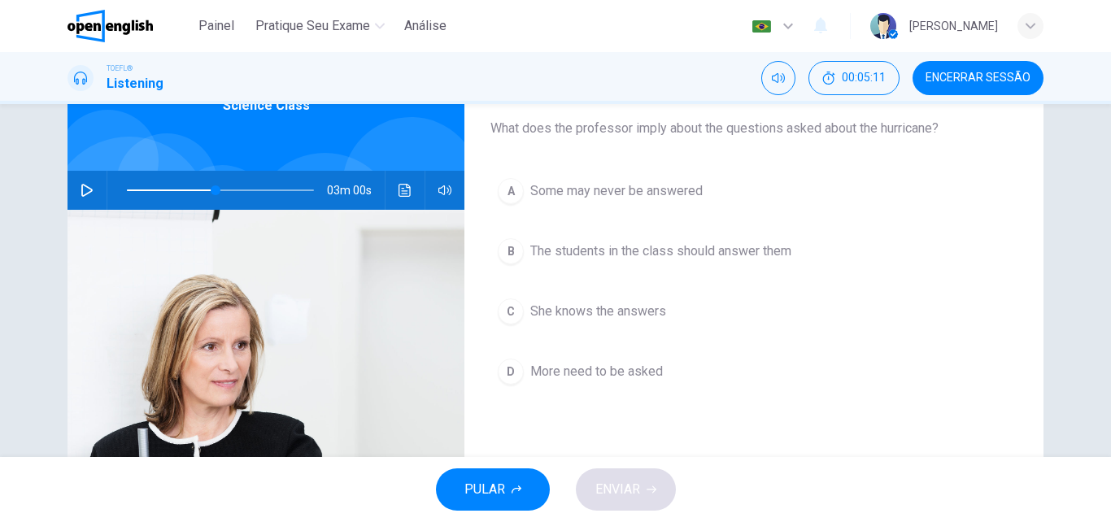
scroll to position [93, 0]
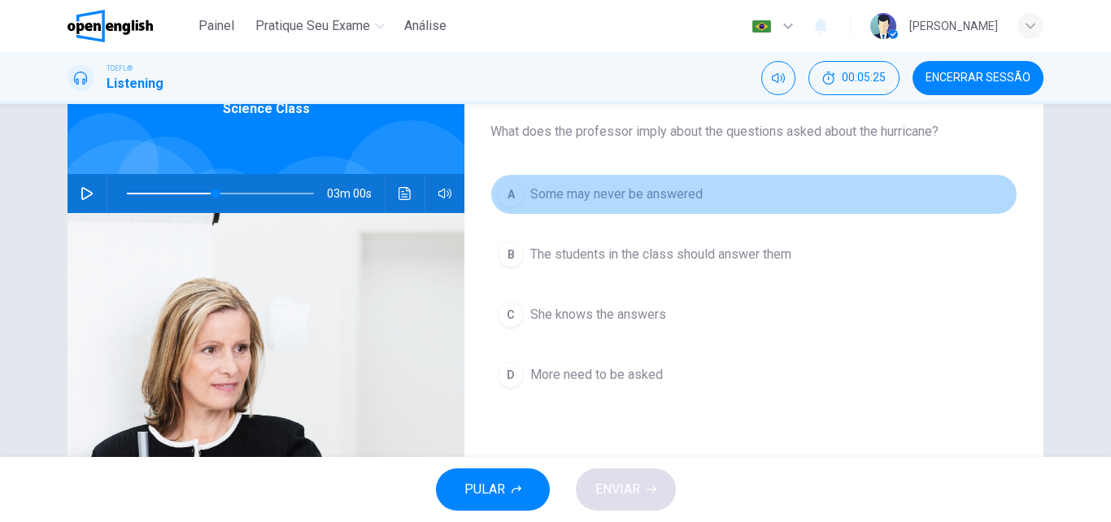
click at [643, 199] on span "Some may never be answered" at bounding box center [616, 195] width 172 height 20
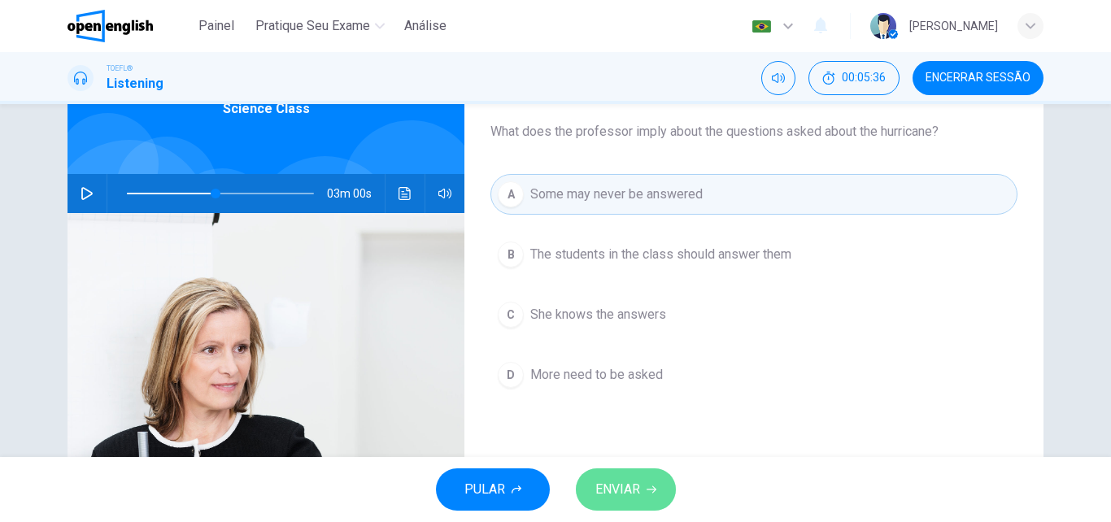
click at [616, 469] on button "ENVIAR" at bounding box center [626, 490] width 100 height 42
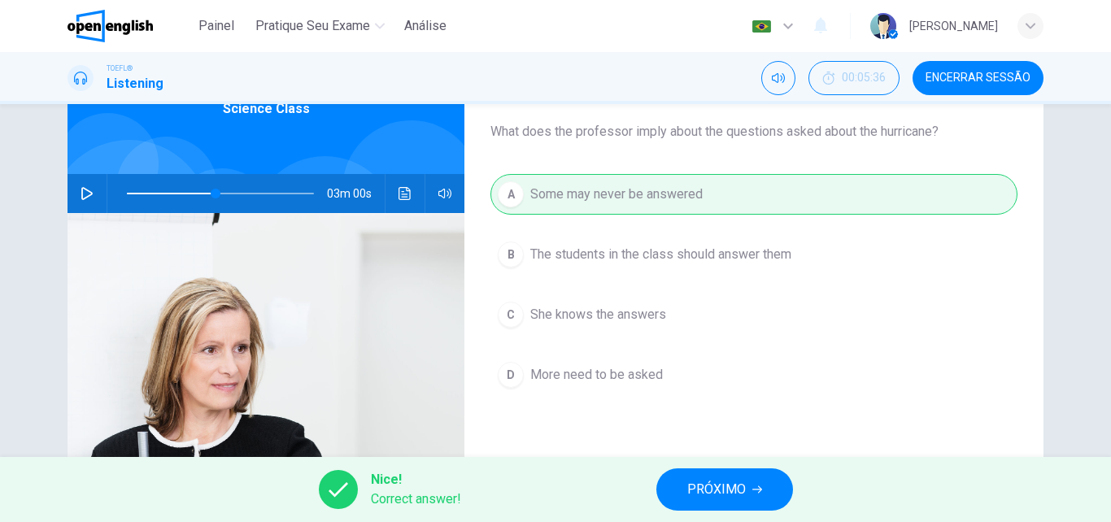
click at [718, 500] on span "PRÓXIMO" at bounding box center [717, 489] width 59 height 23
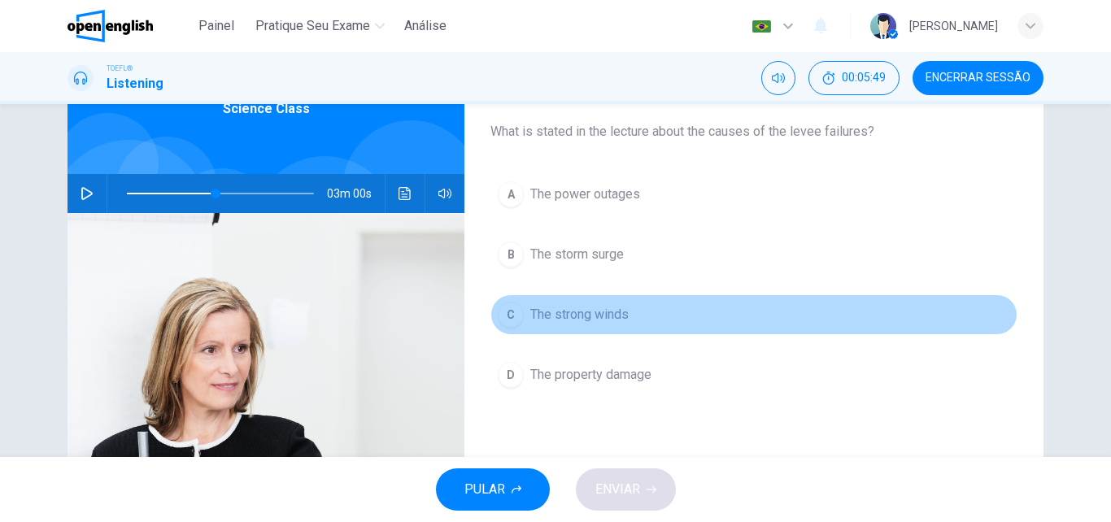
click at [550, 316] on span "The strong winds" at bounding box center [579, 315] width 98 height 20
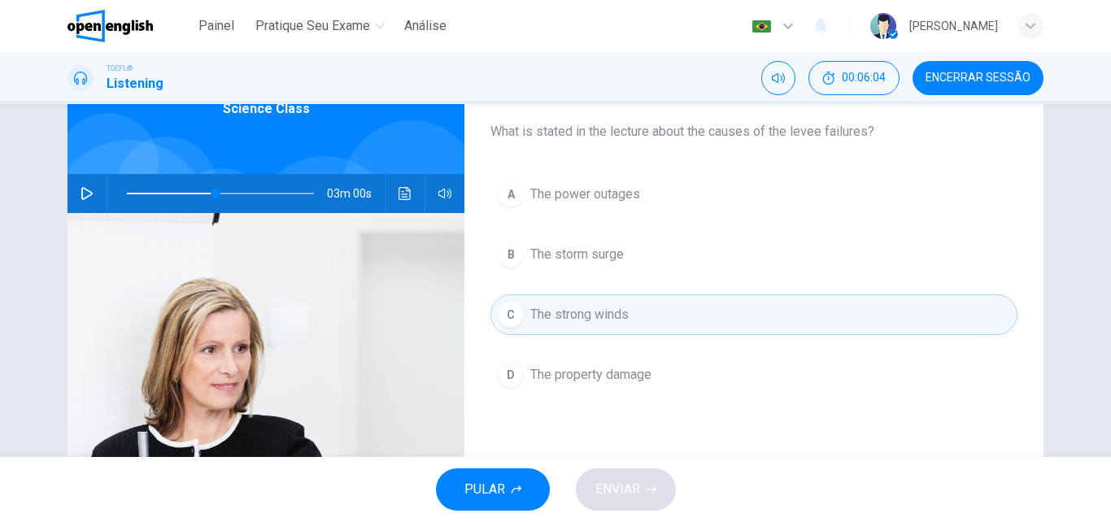
click at [404, 194] on icon "Clique para ver a transcrição do áudio" at bounding box center [405, 193] width 12 height 13
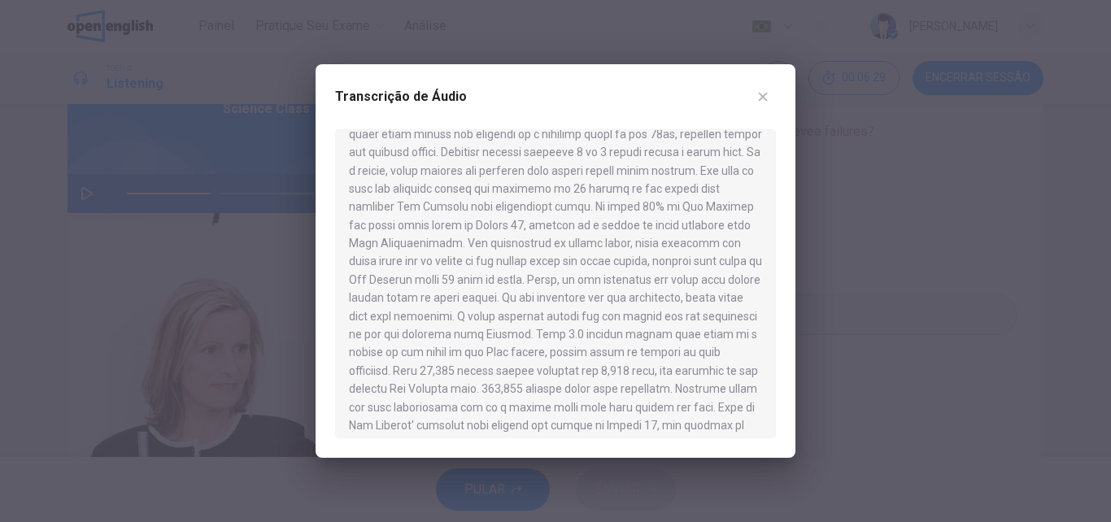
scroll to position [482, 0]
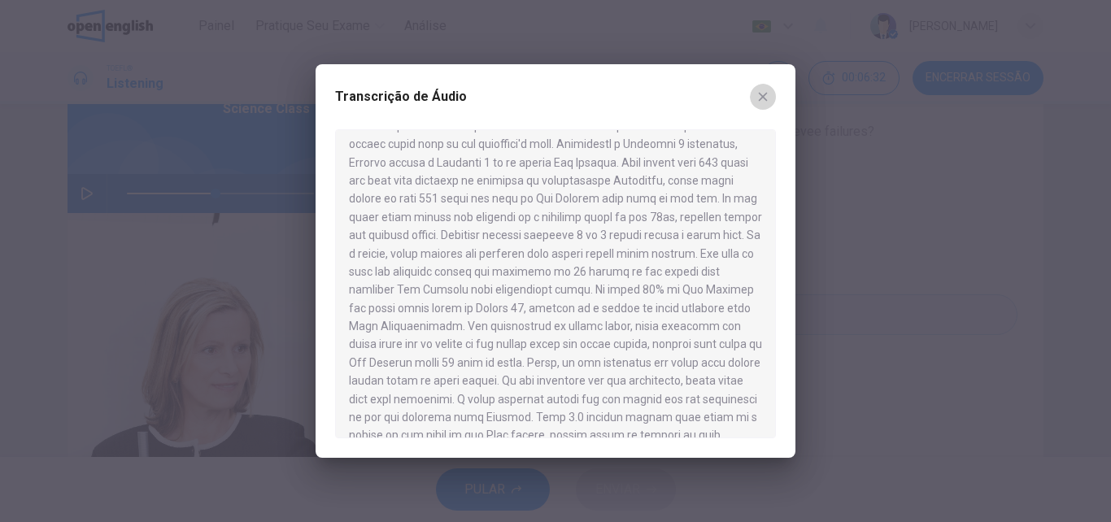
click at [767, 85] on button "button" at bounding box center [763, 97] width 26 height 26
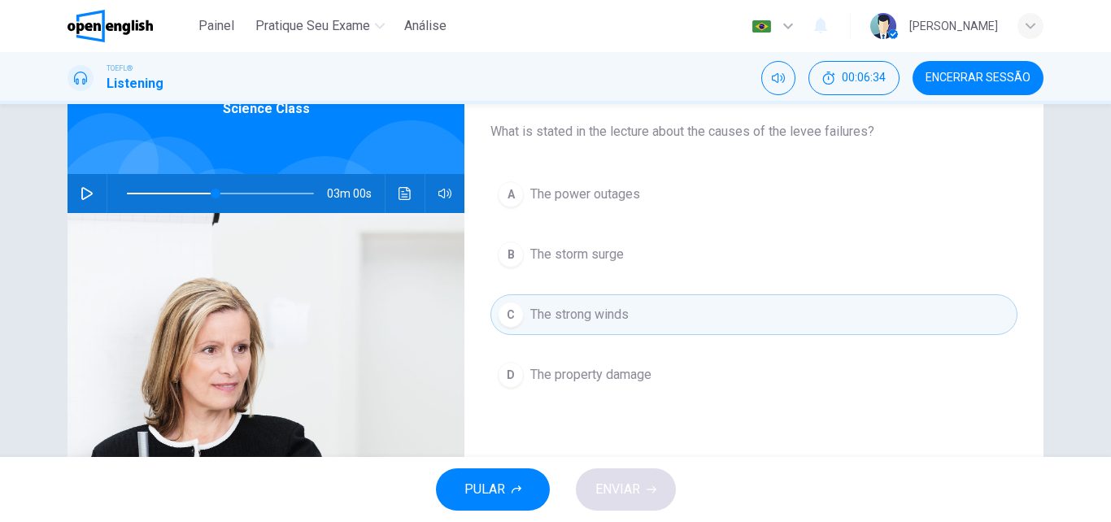
click at [609, 387] on button "D The property damage" at bounding box center [754, 375] width 527 height 41
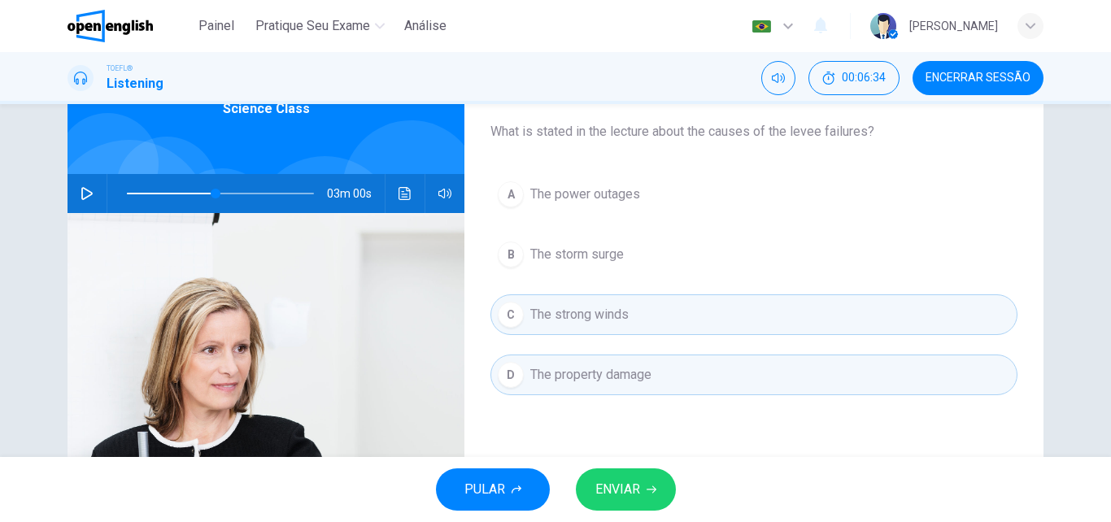
click at [625, 491] on span "ENVIAR" at bounding box center [618, 489] width 45 height 23
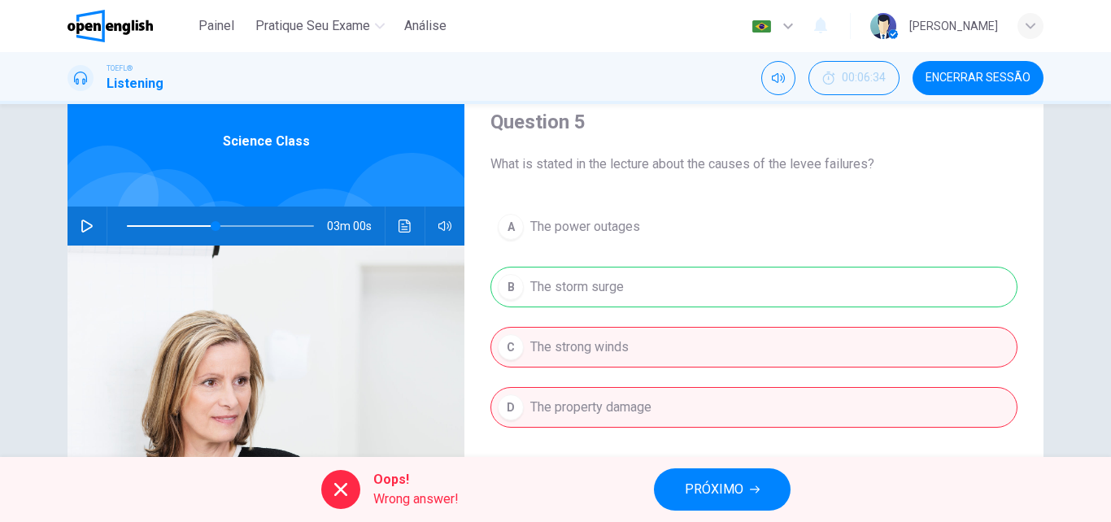
scroll to position [93, 0]
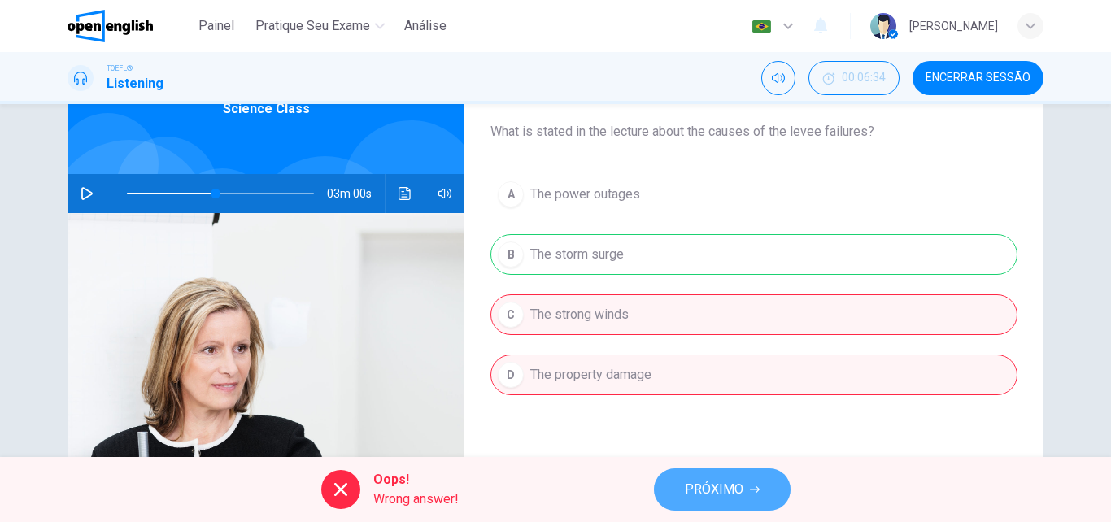
click at [683, 471] on button "PRÓXIMO" at bounding box center [722, 490] width 137 height 42
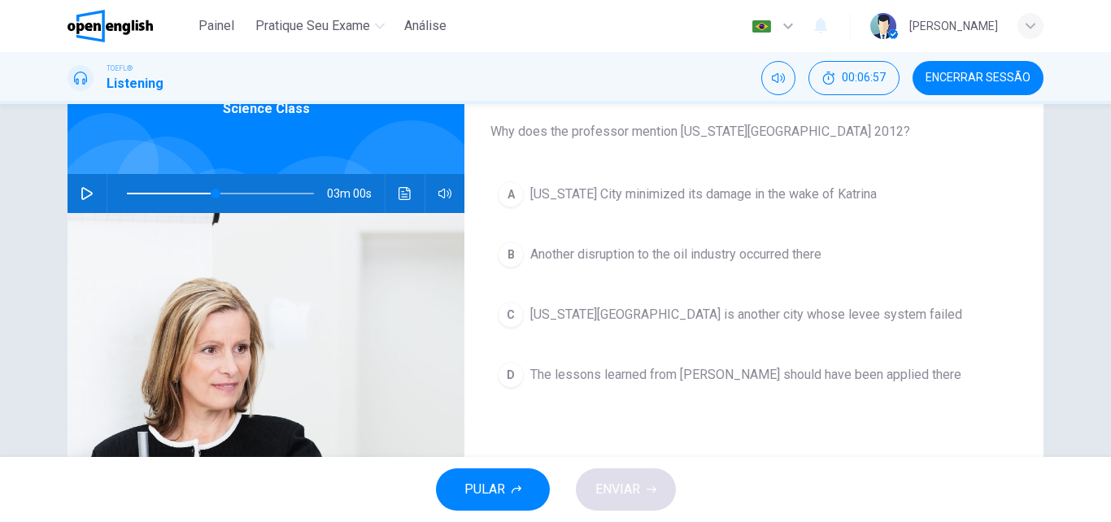
click at [606, 384] on span "The lessons learned from [PERSON_NAME] should have been applied there" at bounding box center [745, 375] width 431 height 20
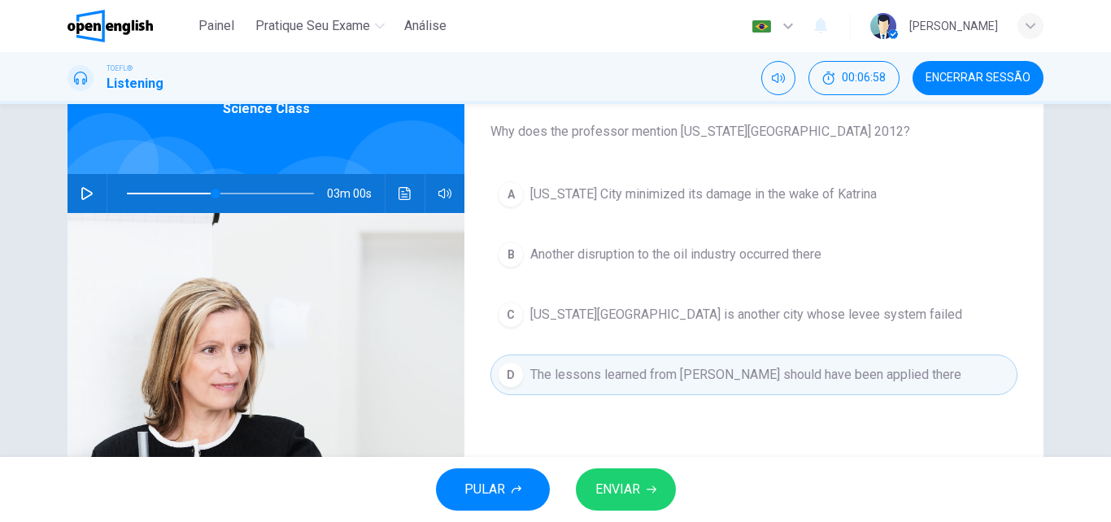
click at [636, 503] on button "ENVIAR" at bounding box center [626, 490] width 100 height 42
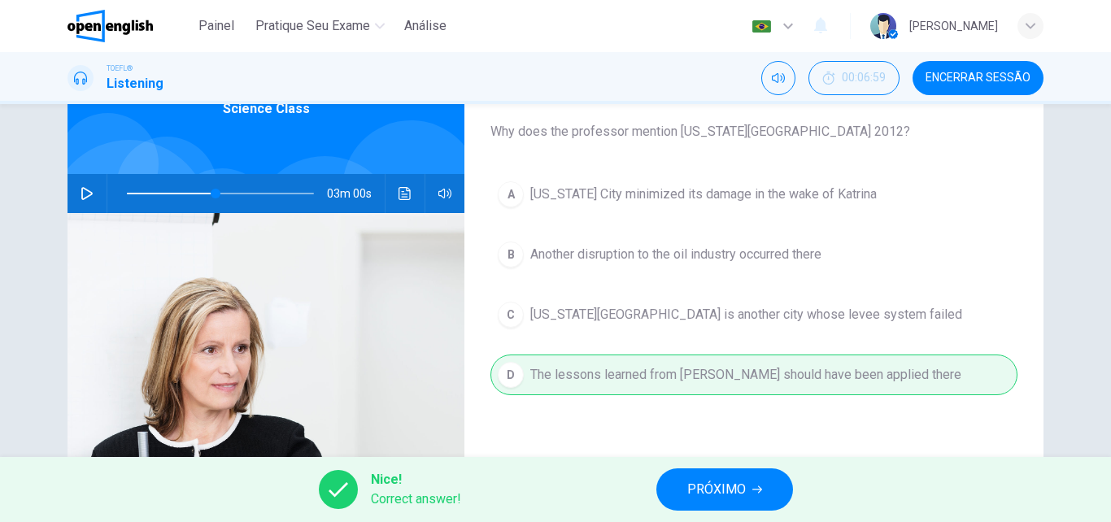
type input "**"
click at [719, 493] on span "PRÓXIMO" at bounding box center [717, 489] width 59 height 23
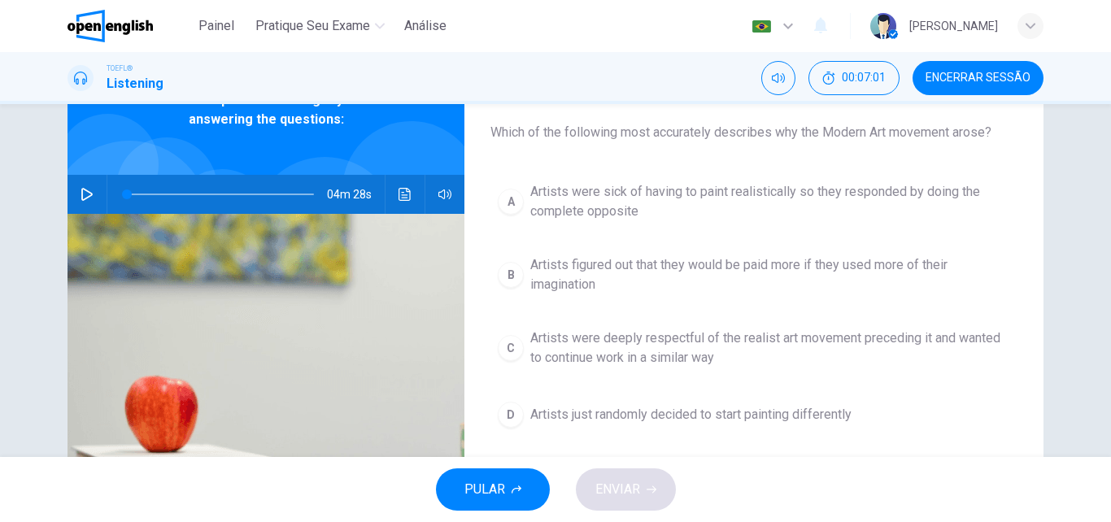
scroll to position [0, 0]
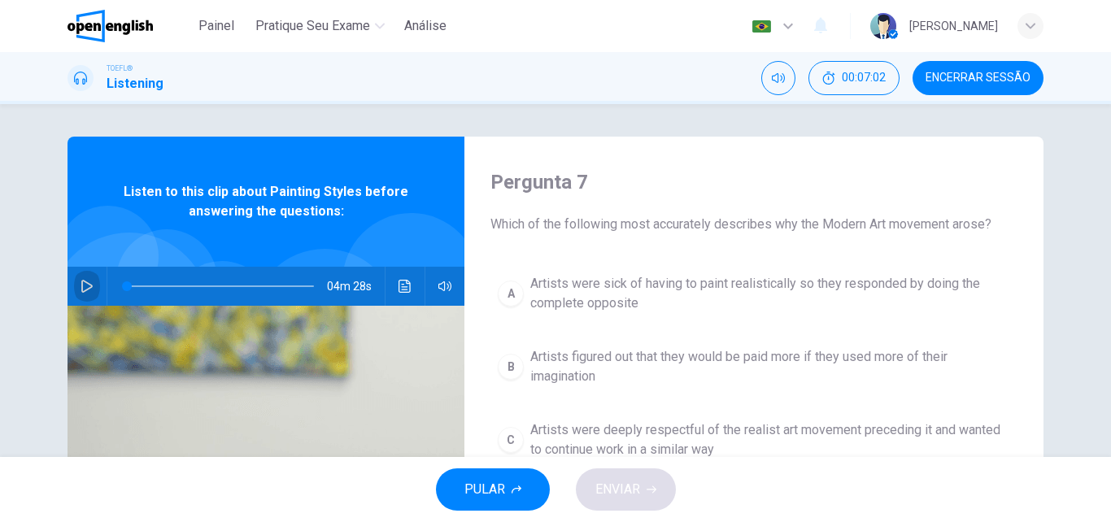
click at [74, 293] on button "button" at bounding box center [87, 286] width 26 height 39
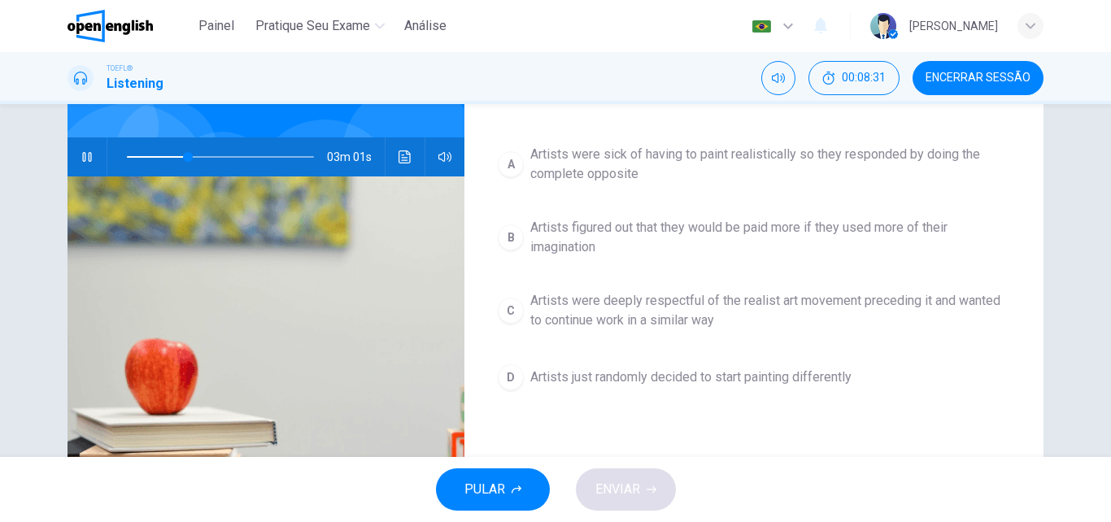
scroll to position [93, 0]
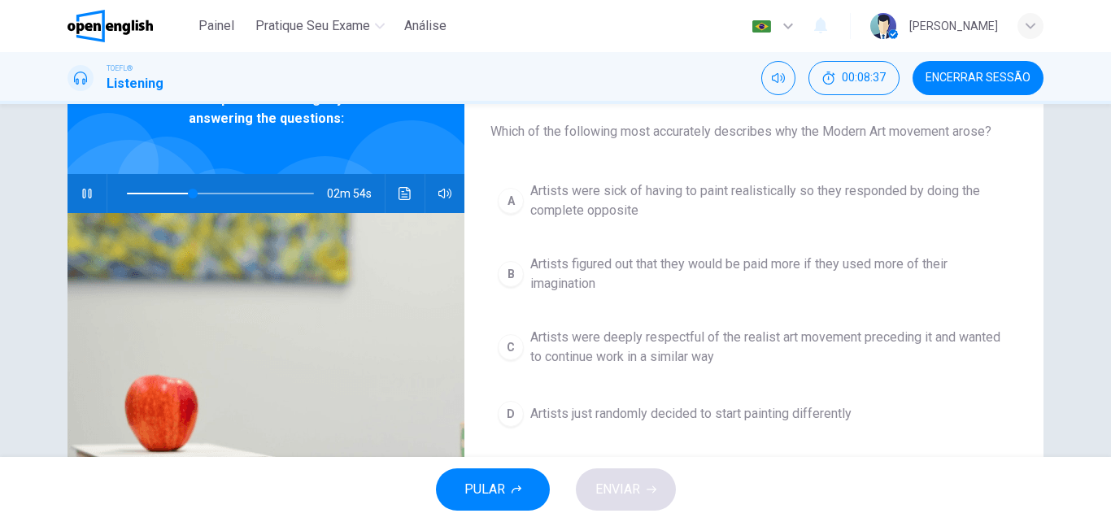
click at [783, 281] on span "Artists figured out that they would be paid more if they used more of their ima…" at bounding box center [770, 274] width 480 height 39
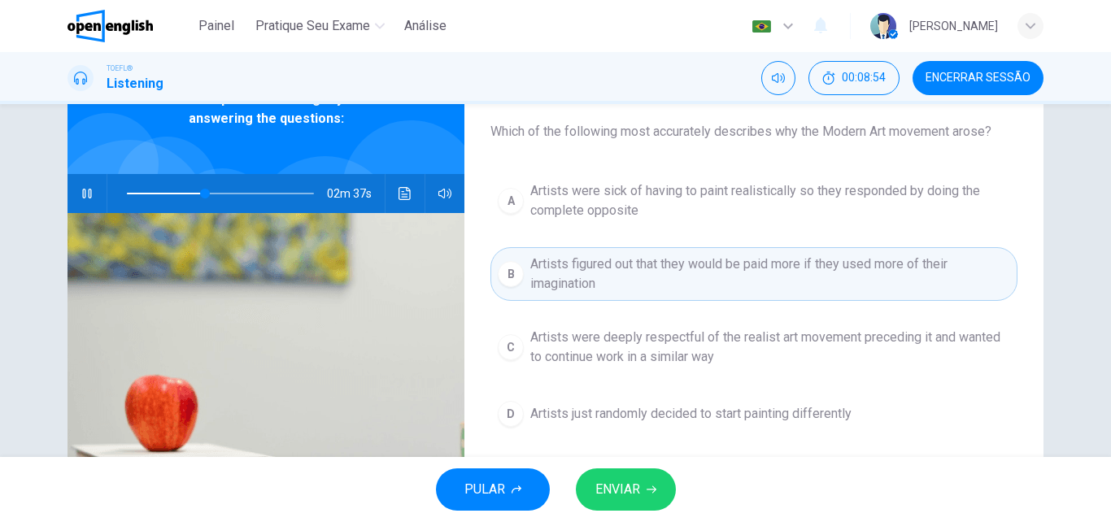
click at [746, 196] on span "Artists were sick of having to paint realistically so they responded by doing t…" at bounding box center [770, 200] width 480 height 39
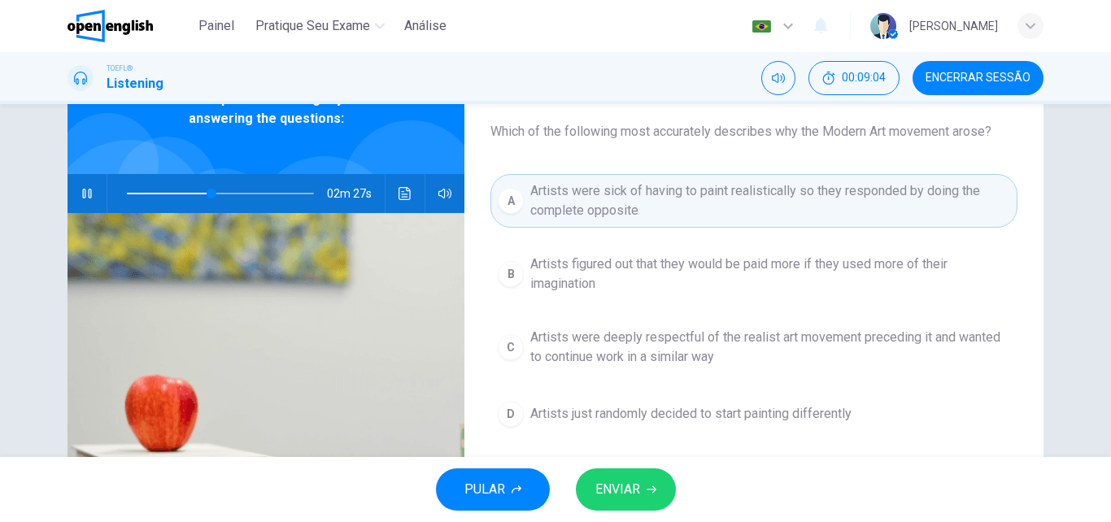
click at [635, 476] on button "ENVIAR" at bounding box center [626, 490] width 100 height 42
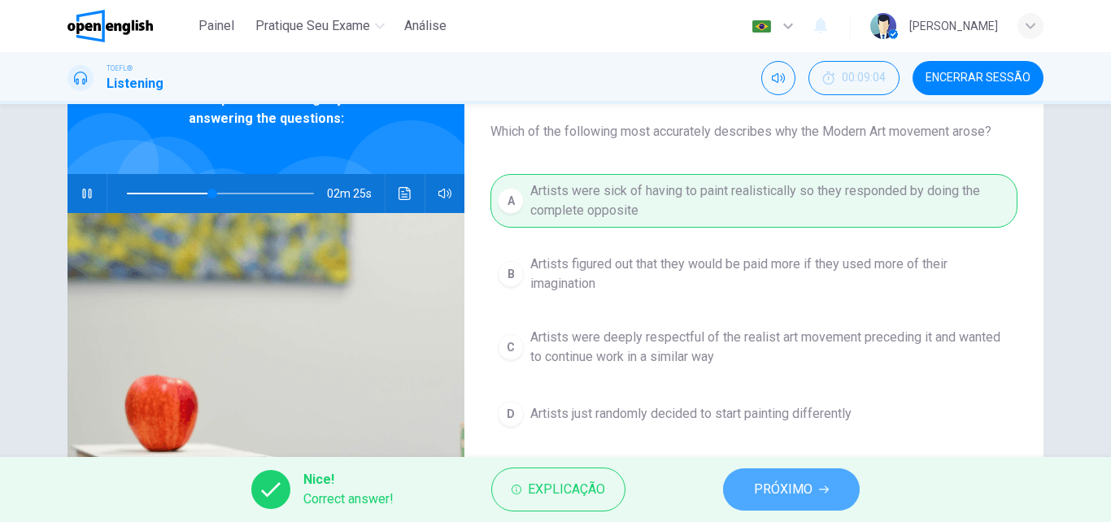
click at [792, 492] on span "PRÓXIMO" at bounding box center [783, 489] width 59 height 23
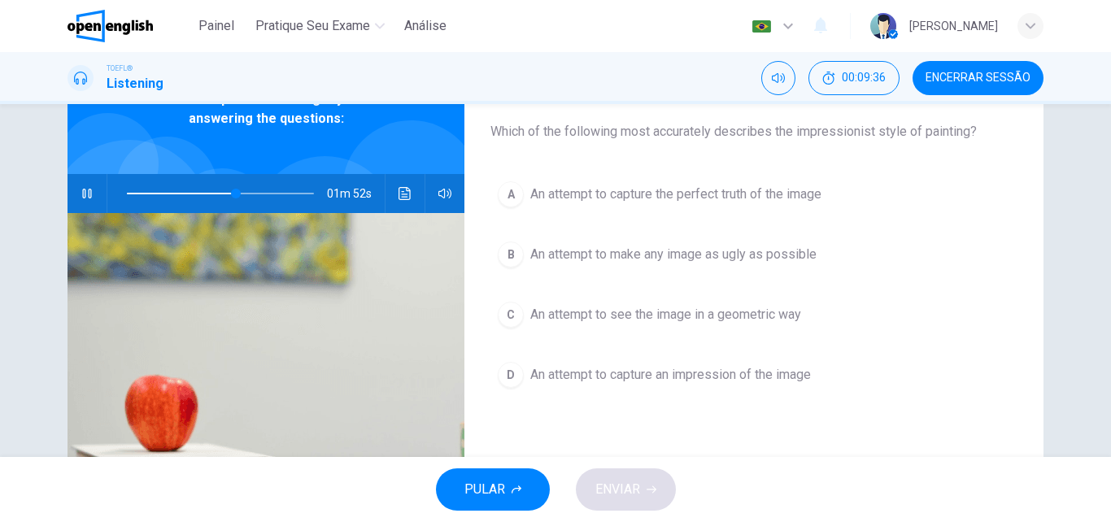
click at [666, 377] on span "An attempt to capture an impression of the image" at bounding box center [670, 375] width 281 height 20
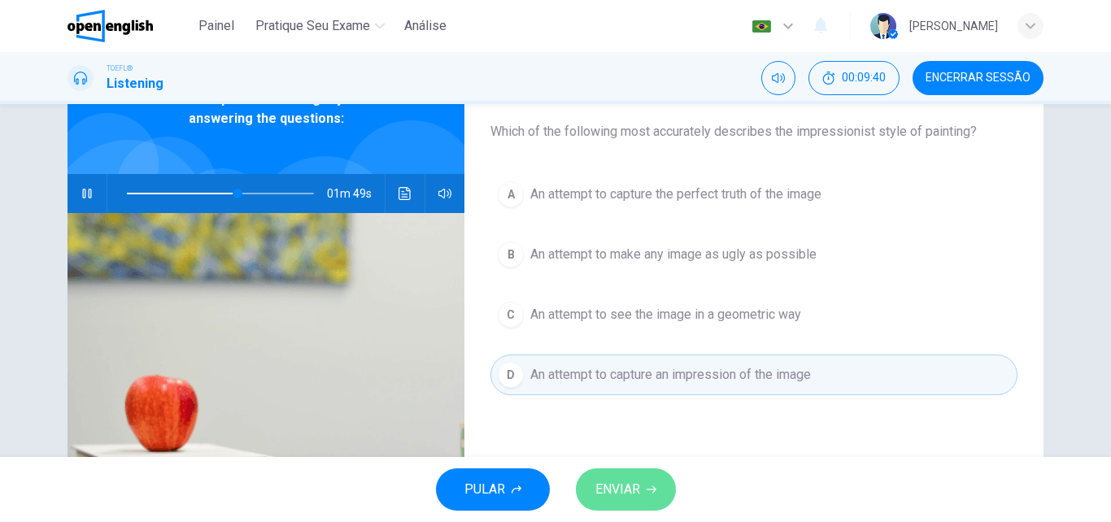
click at [653, 492] on icon "button" at bounding box center [652, 490] width 10 height 10
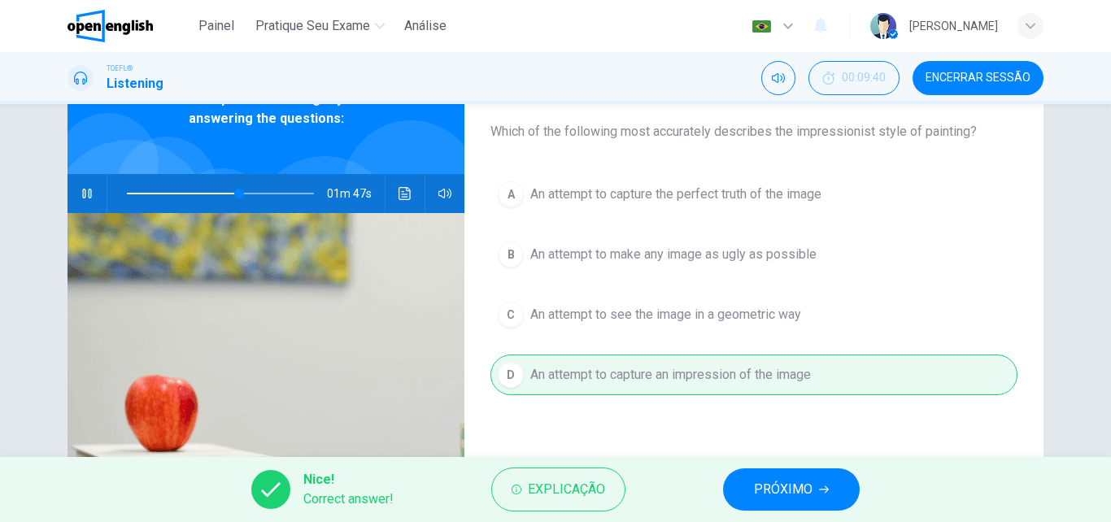
click at [788, 495] on span "PRÓXIMO" at bounding box center [783, 489] width 59 height 23
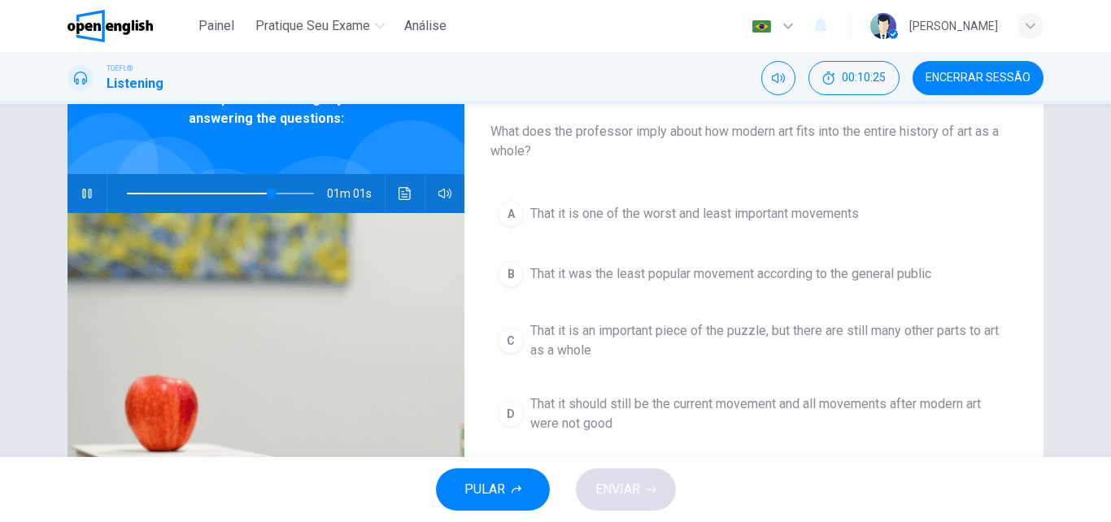
click at [683, 338] on span "That it is an important piece of the puzzle, but there are still many other par…" at bounding box center [770, 340] width 480 height 39
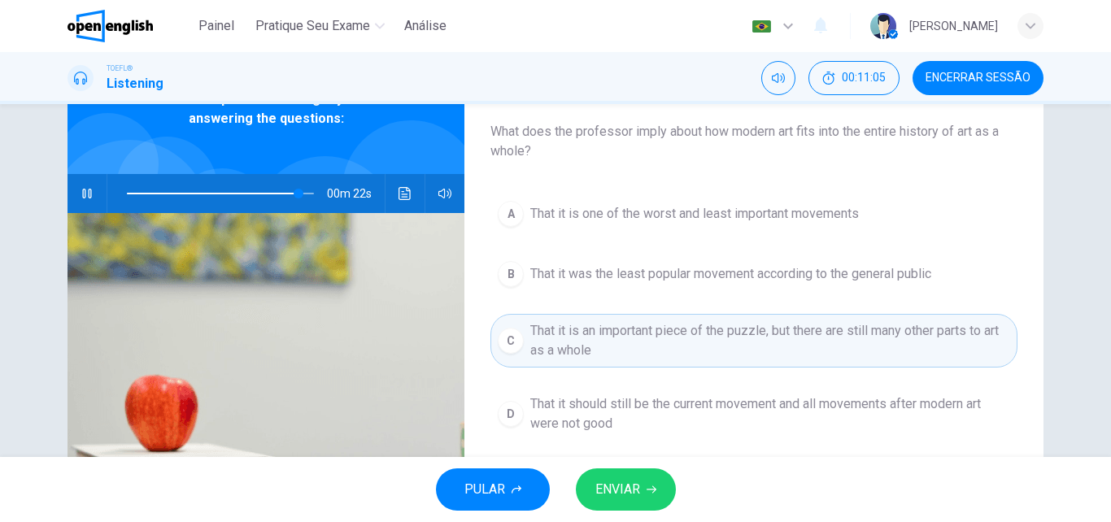
click at [764, 413] on span "That it should still be the current movement and all movements after modern art…" at bounding box center [770, 414] width 480 height 39
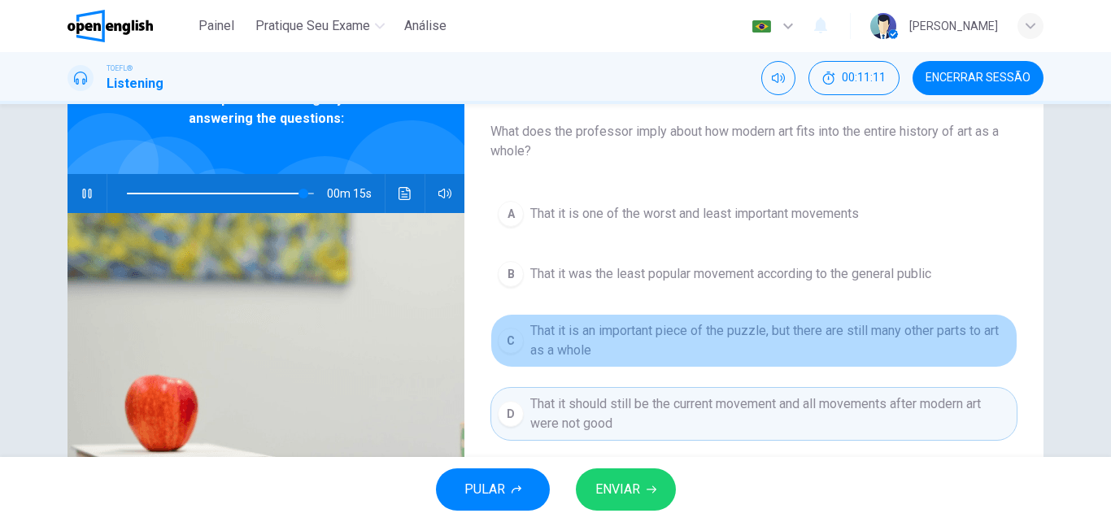
click at [648, 347] on span "That it is an important piece of the puzzle, but there are still many other par…" at bounding box center [770, 340] width 480 height 39
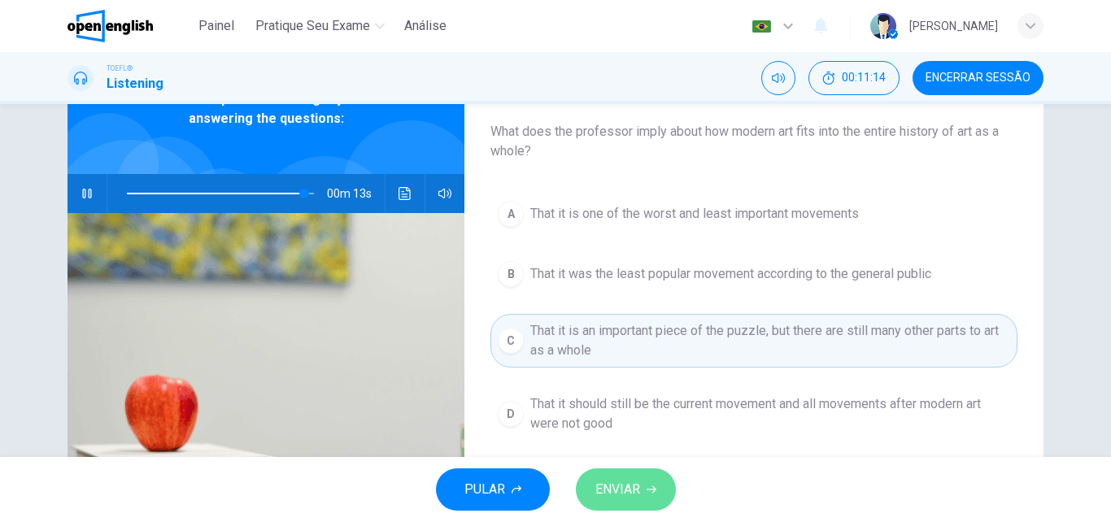
click at [638, 481] on span "ENVIAR" at bounding box center [618, 489] width 45 height 23
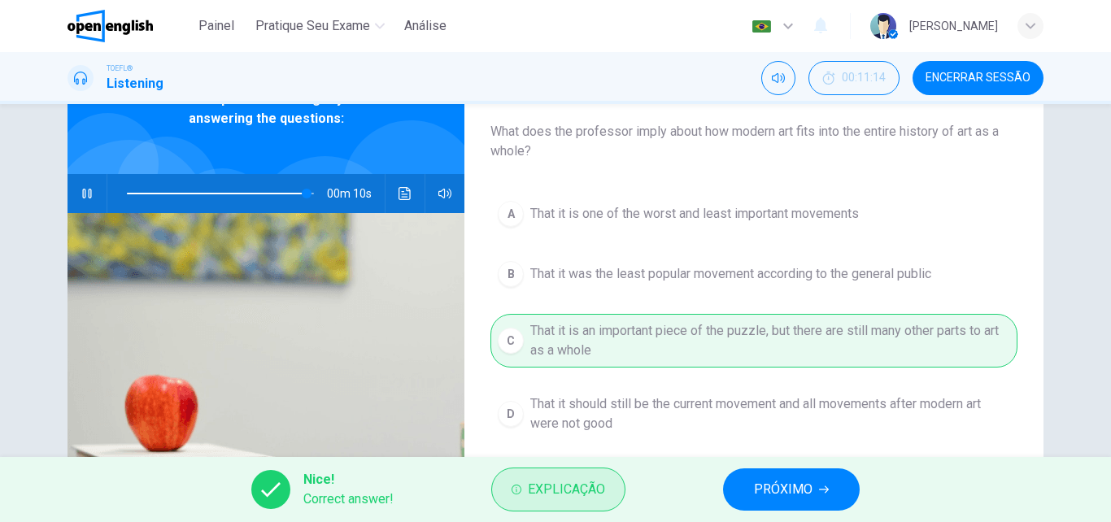
click at [586, 486] on span "Explicação" at bounding box center [566, 489] width 77 height 23
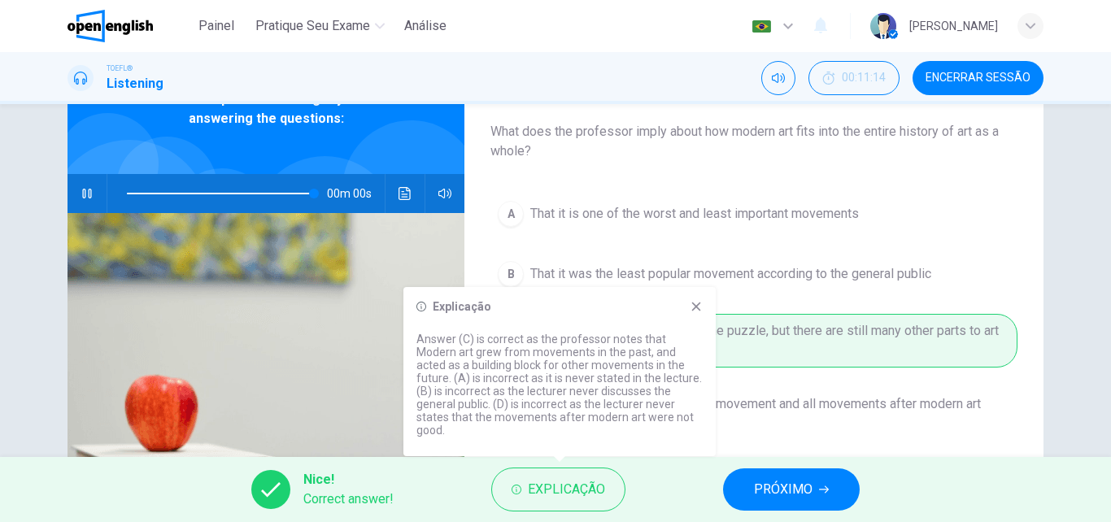
type input "*"
click at [709, 311] on div "Explicação Answer (C) is correct as the professor notes that Modern art grew fr…" at bounding box center [560, 371] width 312 height 169
click at [701, 313] on icon at bounding box center [696, 306] width 13 height 13
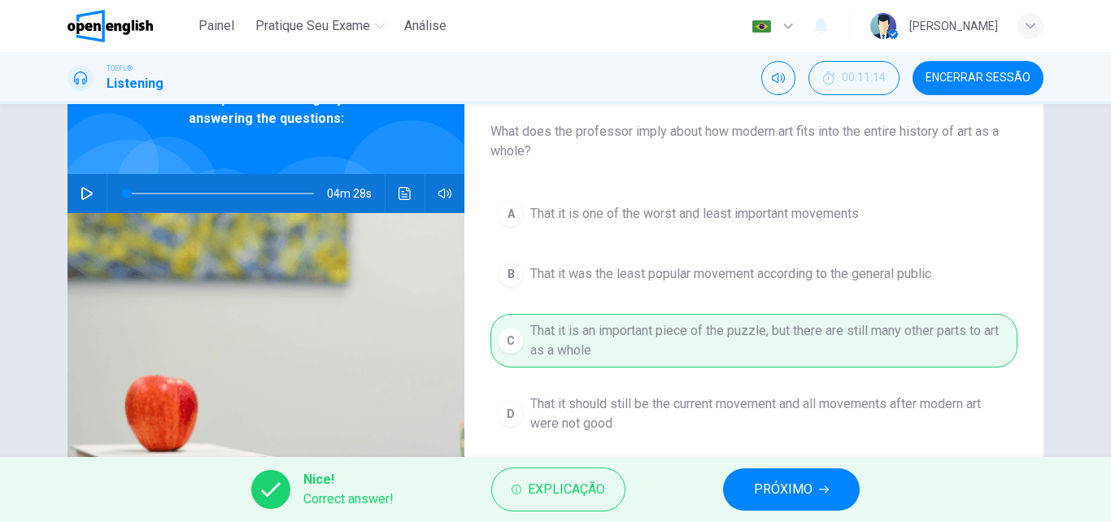
click at [787, 470] on button "PRÓXIMO" at bounding box center [791, 490] width 137 height 42
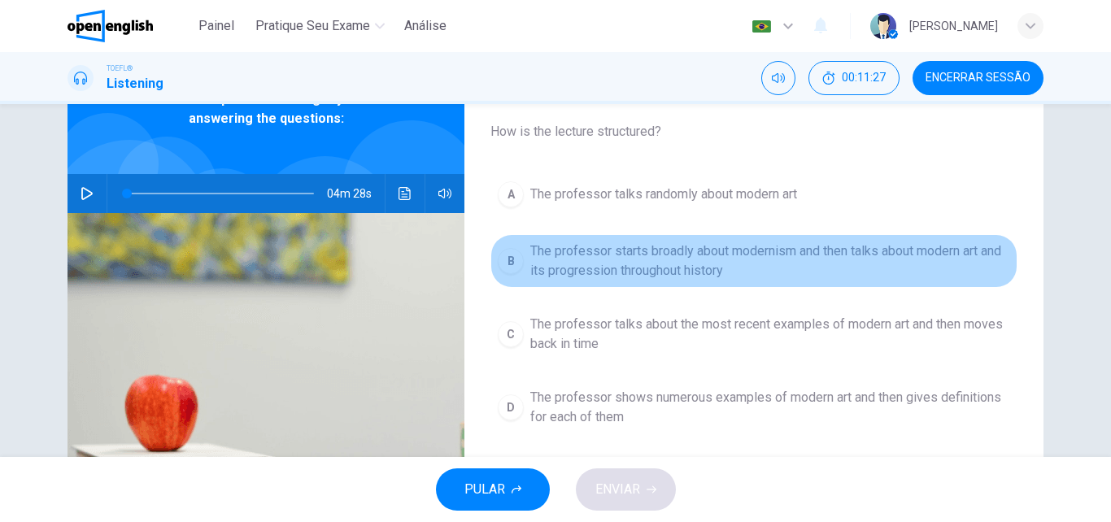
click at [713, 251] on span "The professor starts broadly about modernism and then talks about modern art an…" at bounding box center [770, 261] width 480 height 39
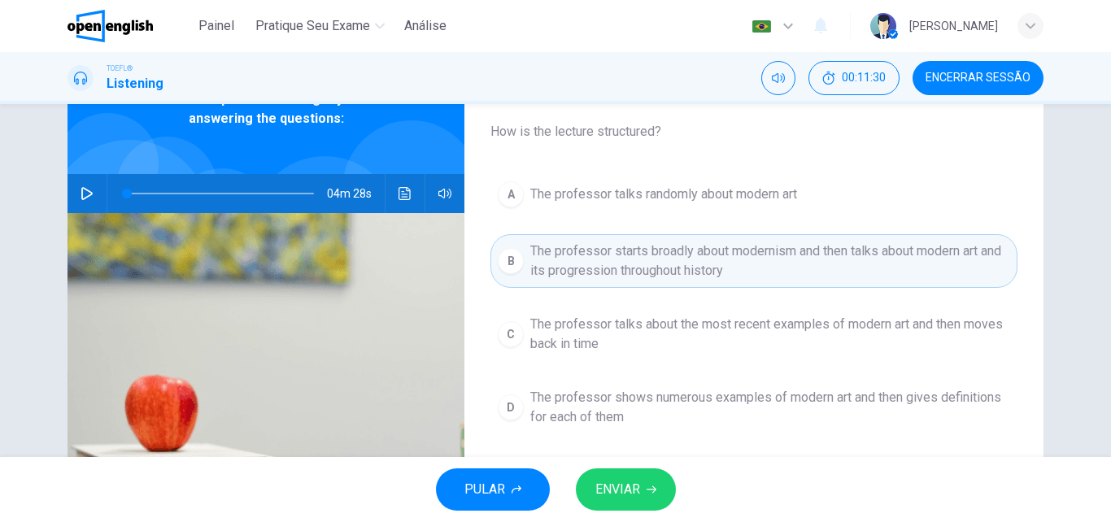
click at [622, 494] on span "ENVIAR" at bounding box center [618, 489] width 45 height 23
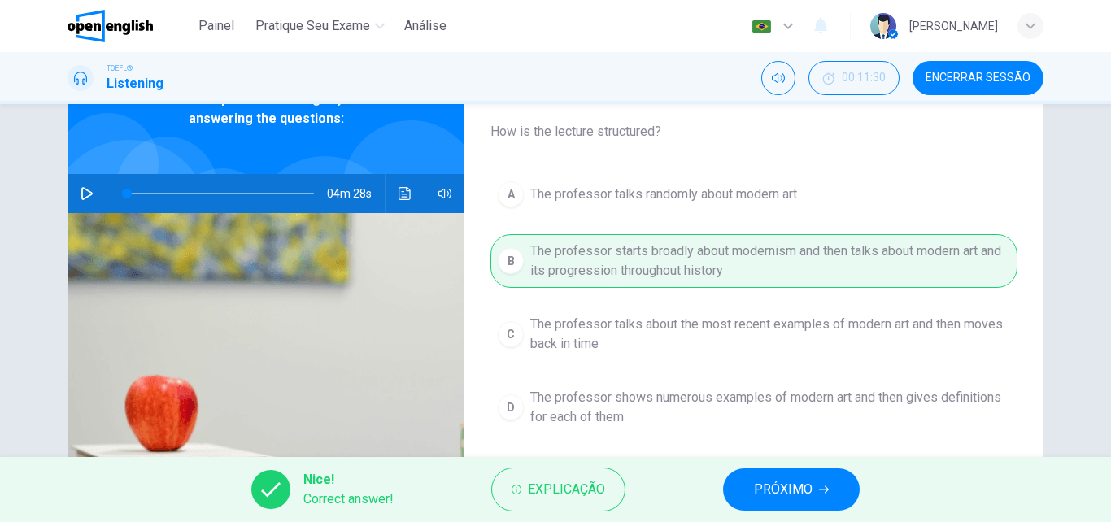
click at [783, 484] on span "PRÓXIMO" at bounding box center [783, 489] width 59 height 23
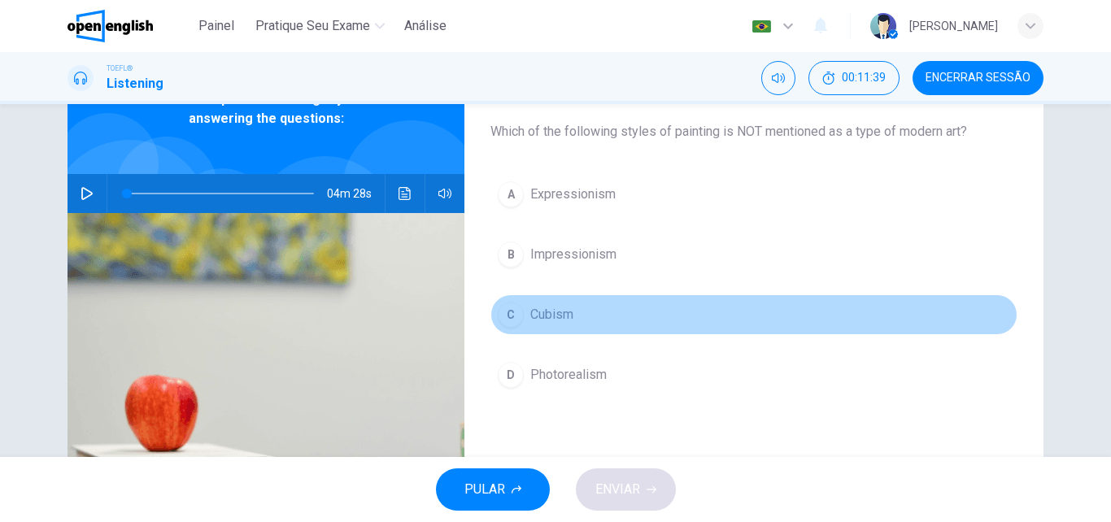
click at [548, 315] on span "Cubism" at bounding box center [551, 315] width 43 height 20
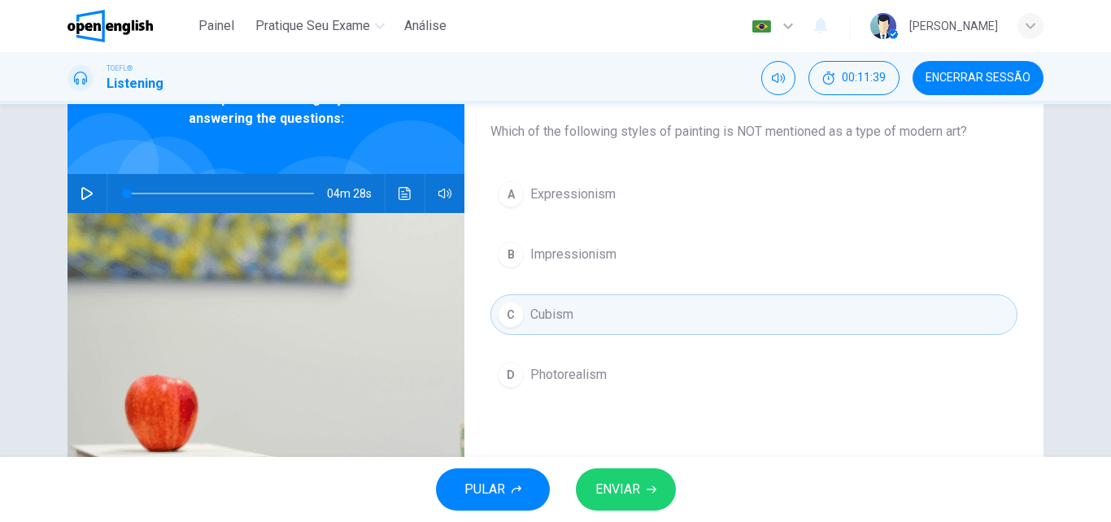
click at [626, 451] on div "Pergunta 11 Which of the following styles of painting is NOT mentioned as a typ…" at bounding box center [754, 326] width 579 height 565
click at [631, 475] on button "ENVIAR" at bounding box center [626, 490] width 100 height 42
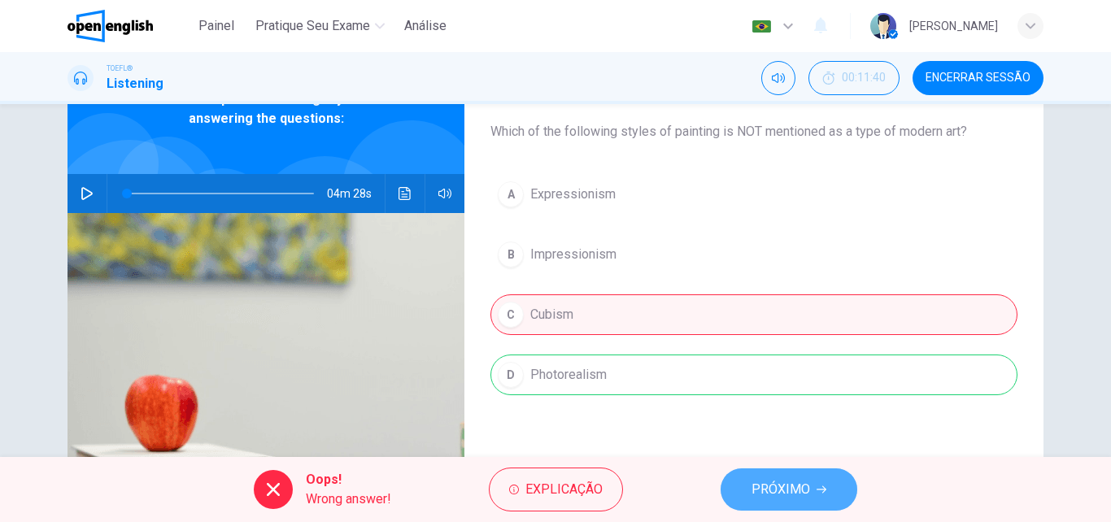
click at [818, 495] on button "PRÓXIMO" at bounding box center [789, 490] width 137 height 42
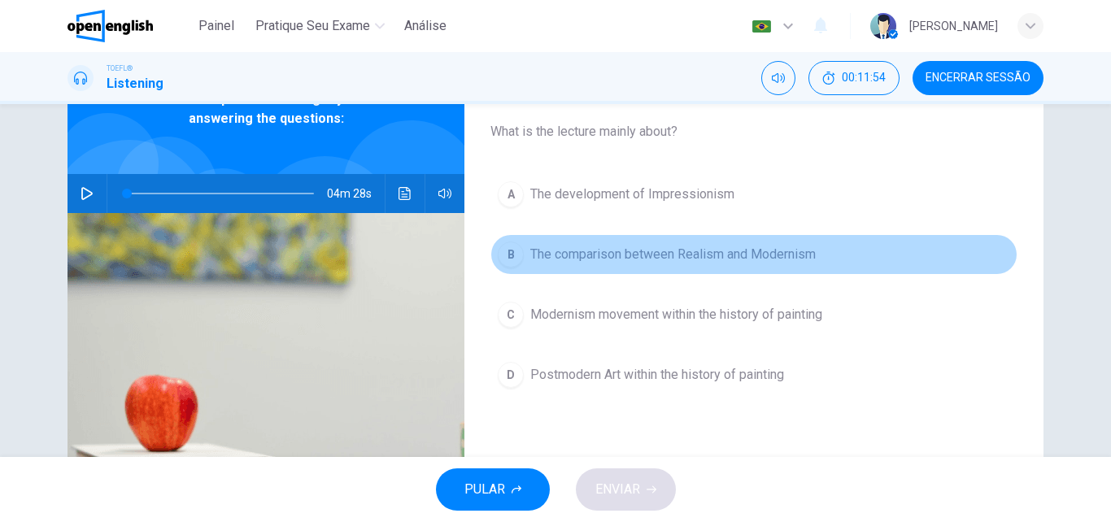
click at [803, 247] on span "The comparison between Realism and Modernism" at bounding box center [673, 255] width 286 height 20
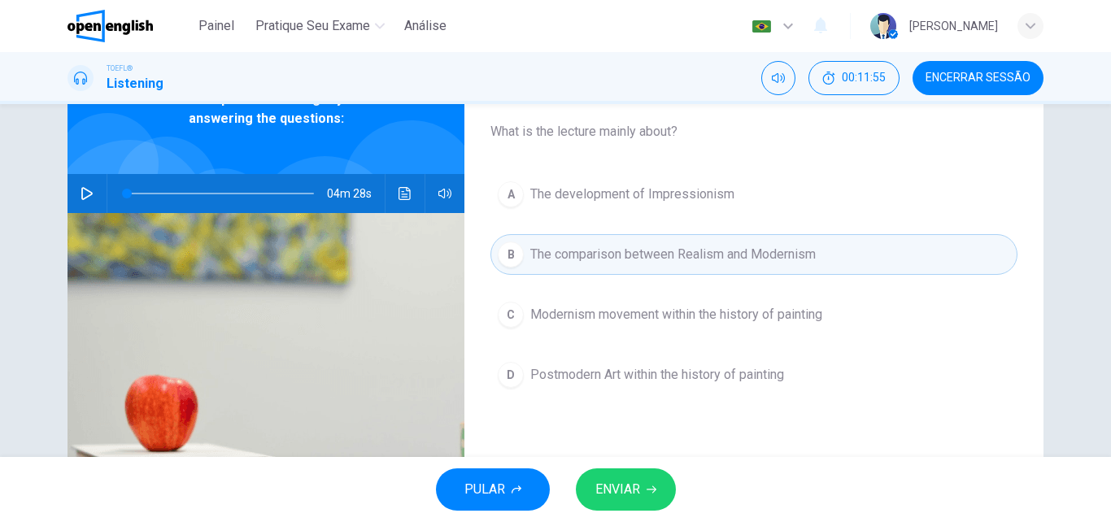
click at [776, 331] on button "C Modernism movement within the history of painting" at bounding box center [754, 315] width 527 height 41
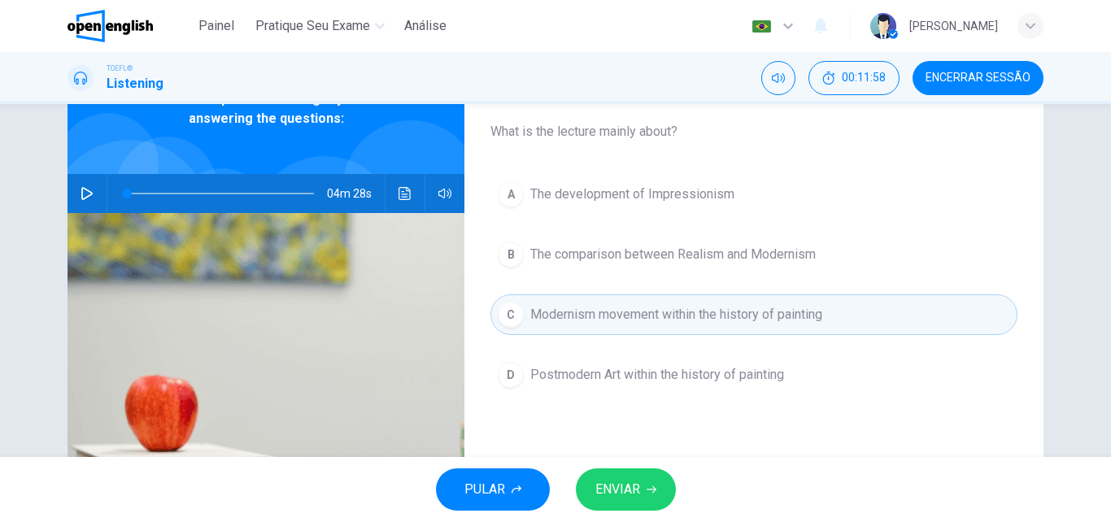
click at [745, 377] on span "Postmodern Art within the history of painting" at bounding box center [657, 375] width 254 height 20
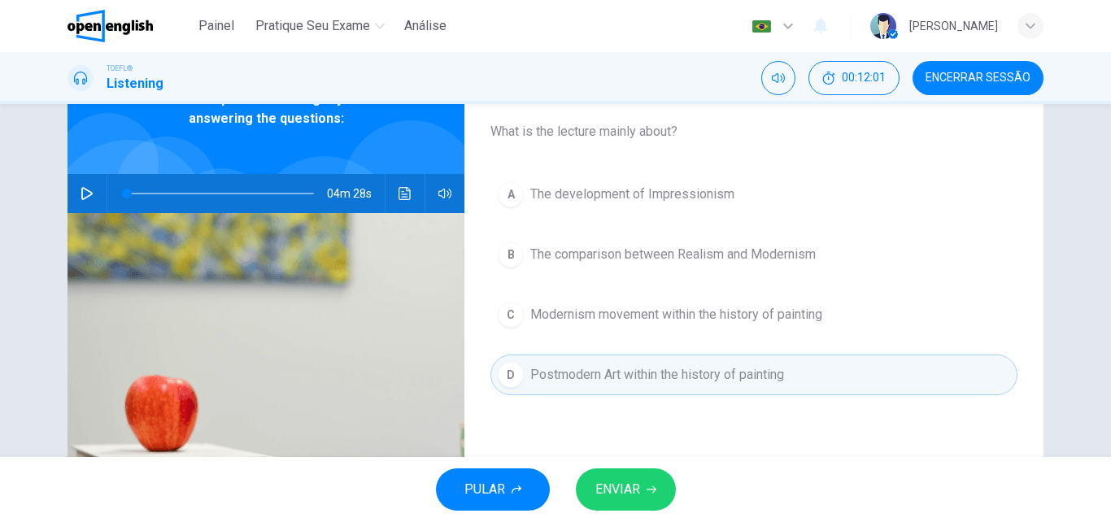
click at [657, 485] on button "ENVIAR" at bounding box center [626, 490] width 100 height 42
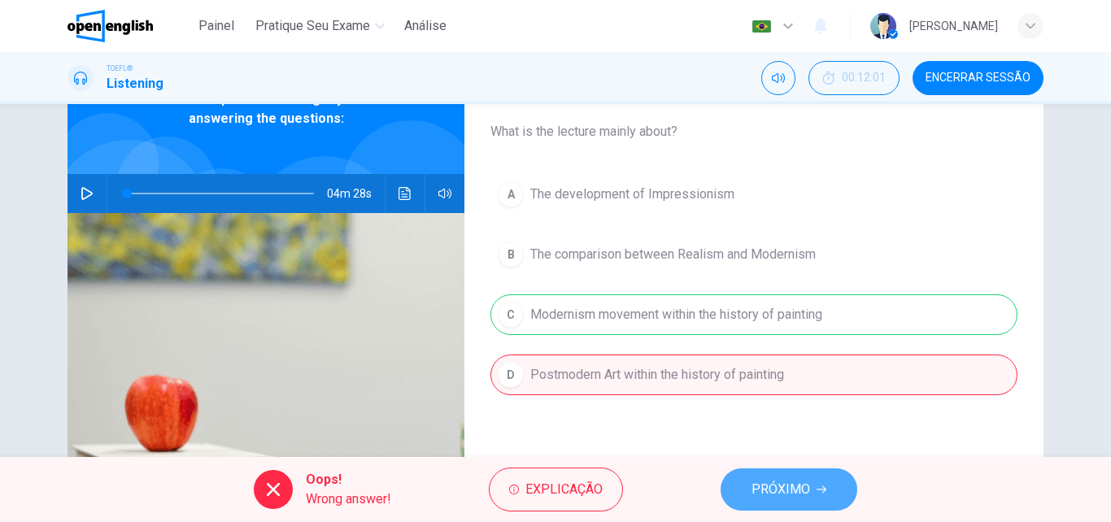
click at [775, 484] on span "PRÓXIMO" at bounding box center [781, 489] width 59 height 23
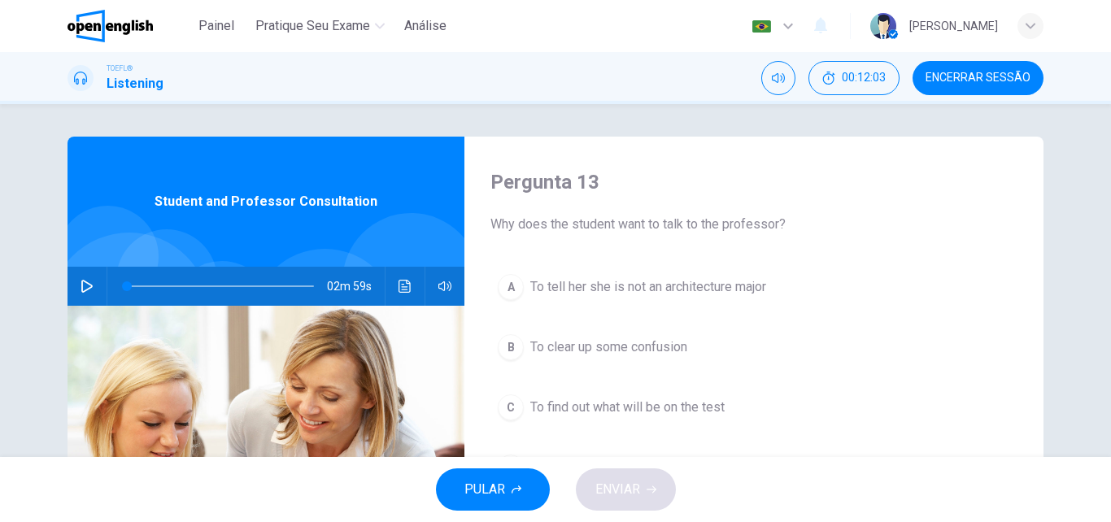
click at [152, 76] on h1 "Listening" at bounding box center [135, 84] width 57 height 20
click at [1000, 76] on span "Encerrar Sessão" at bounding box center [978, 78] width 105 height 13
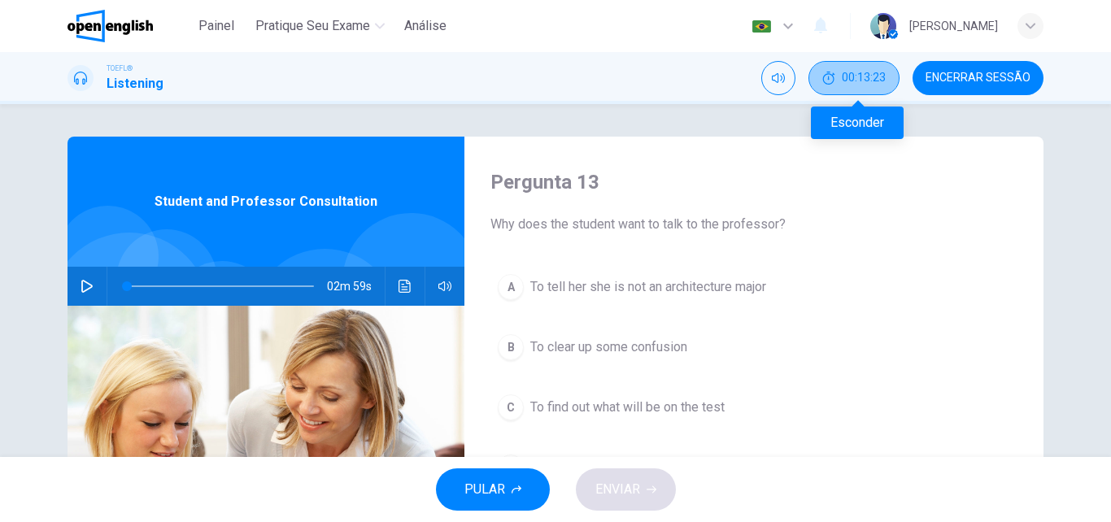
click at [861, 78] on span "00:13:23" at bounding box center [864, 78] width 44 height 13
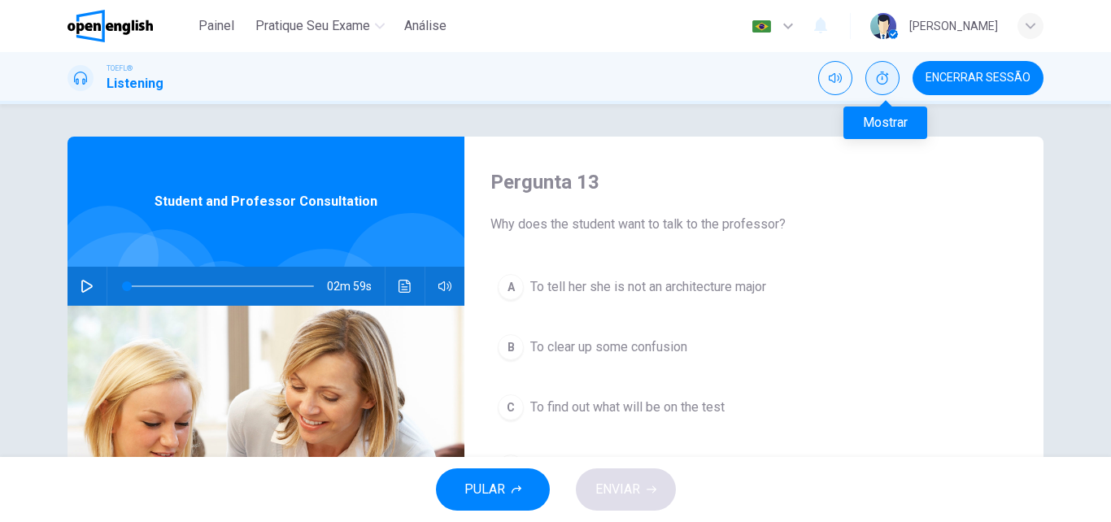
click at [884, 79] on icon "Mostrar" at bounding box center [882, 78] width 13 height 13
click at [947, 75] on span "Encerrar Sessão" at bounding box center [978, 78] width 105 height 13
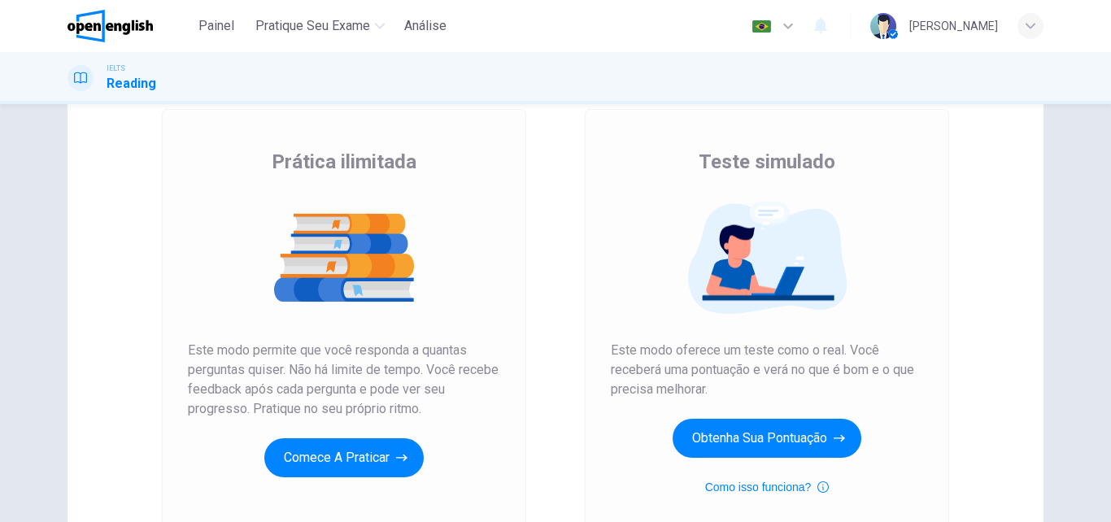
scroll to position [186, 0]
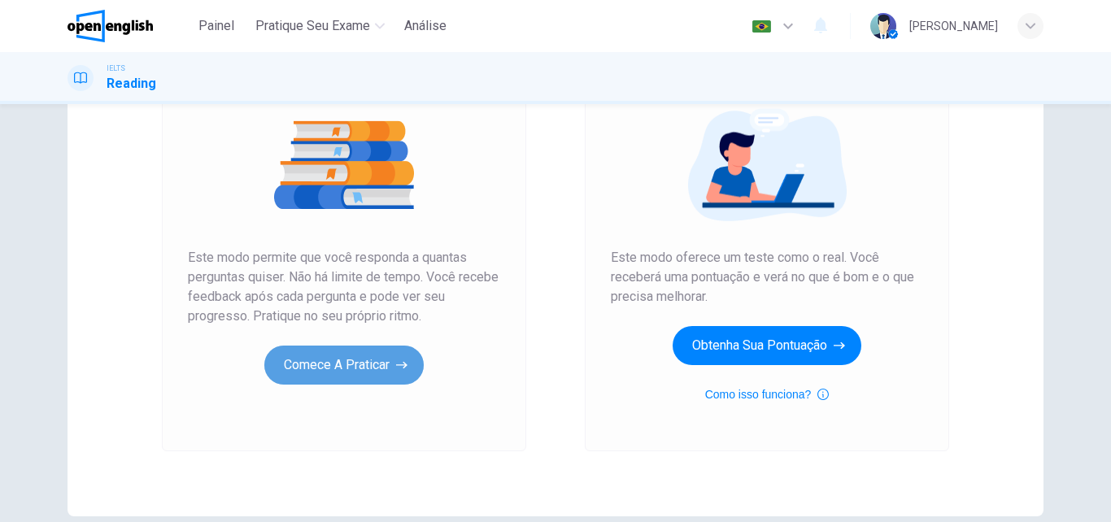
click at [361, 378] on button "Comece a praticar" at bounding box center [343, 365] width 159 height 39
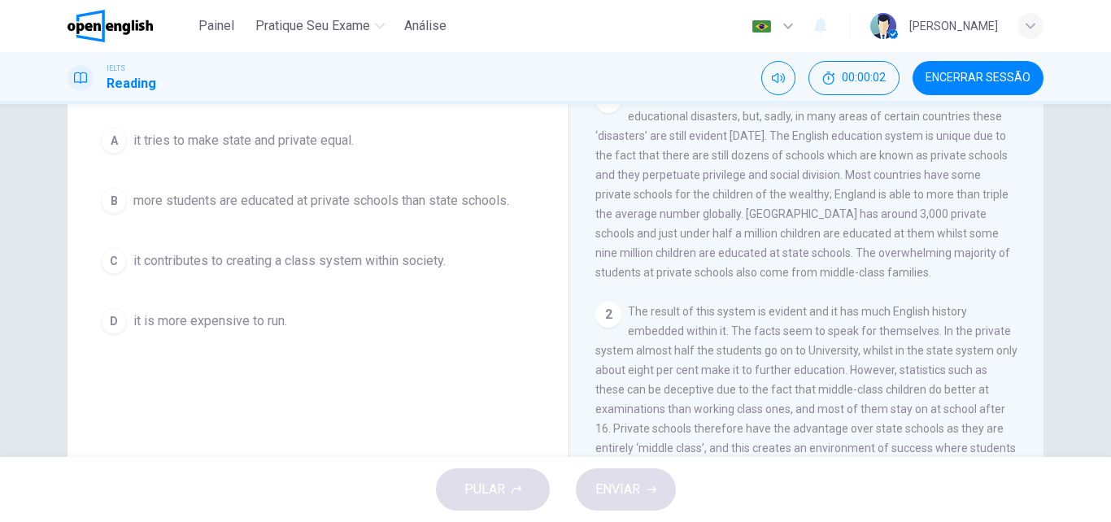
scroll to position [0, 0]
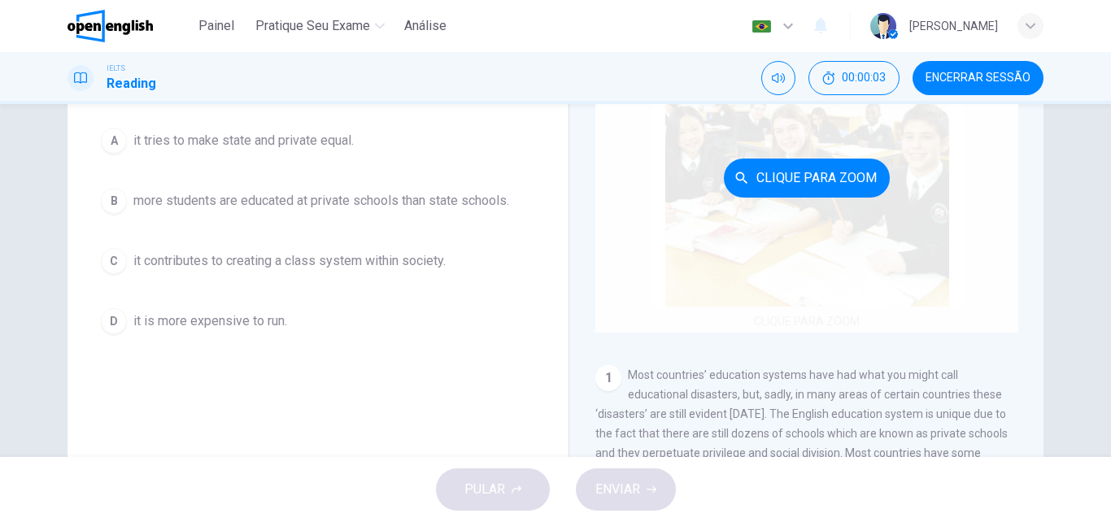
click at [805, 181] on button "Clique para Zoom" at bounding box center [807, 178] width 166 height 39
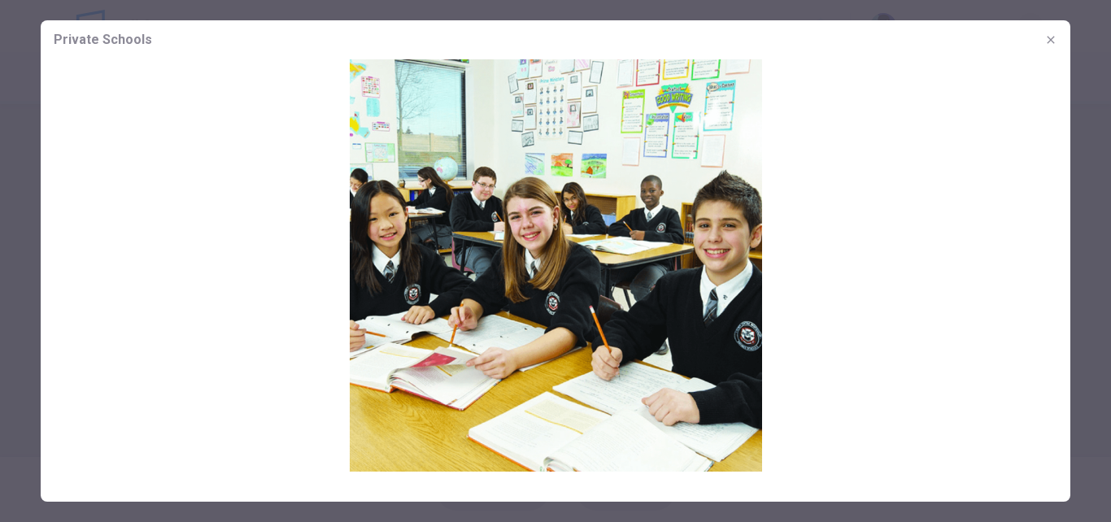
click at [1054, 39] on icon "button" at bounding box center [1051, 39] width 13 height 13
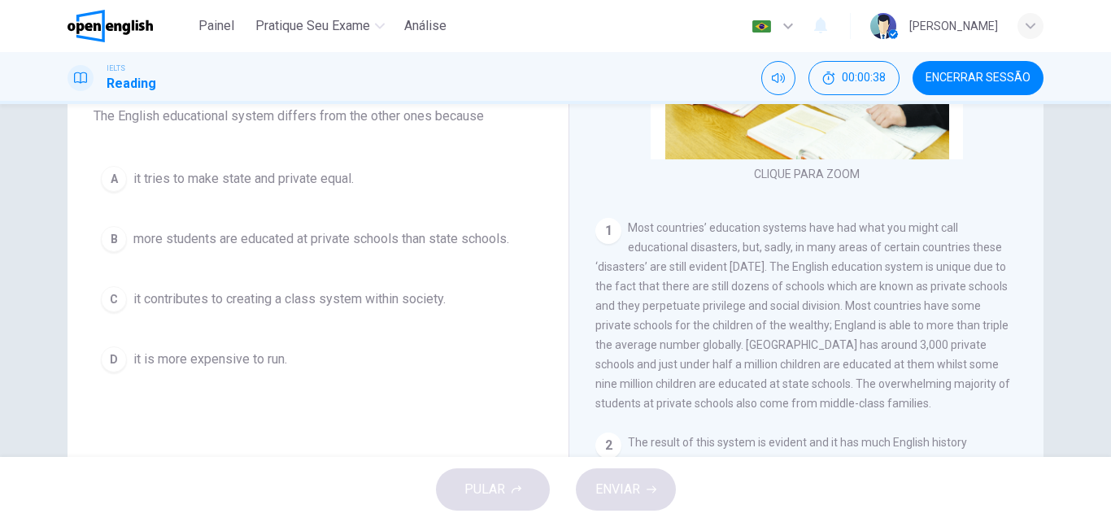
scroll to position [186, 0]
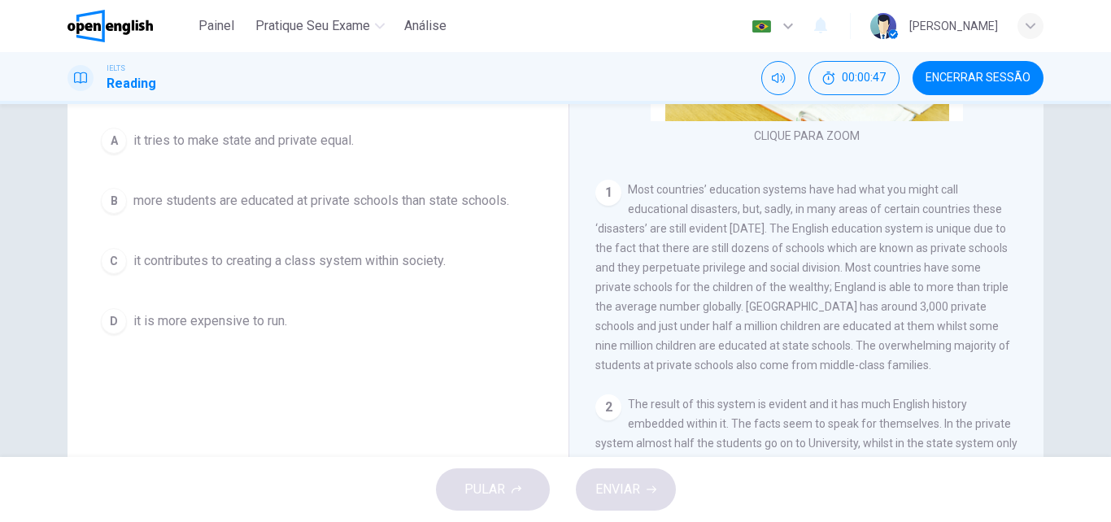
drag, startPoint x: 761, startPoint y: 231, endPoint x: 890, endPoint y: 233, distance: 129.4
click at [890, 233] on span "Most countries’ education systems have had what you might call educational disa…" at bounding box center [803, 277] width 415 height 189
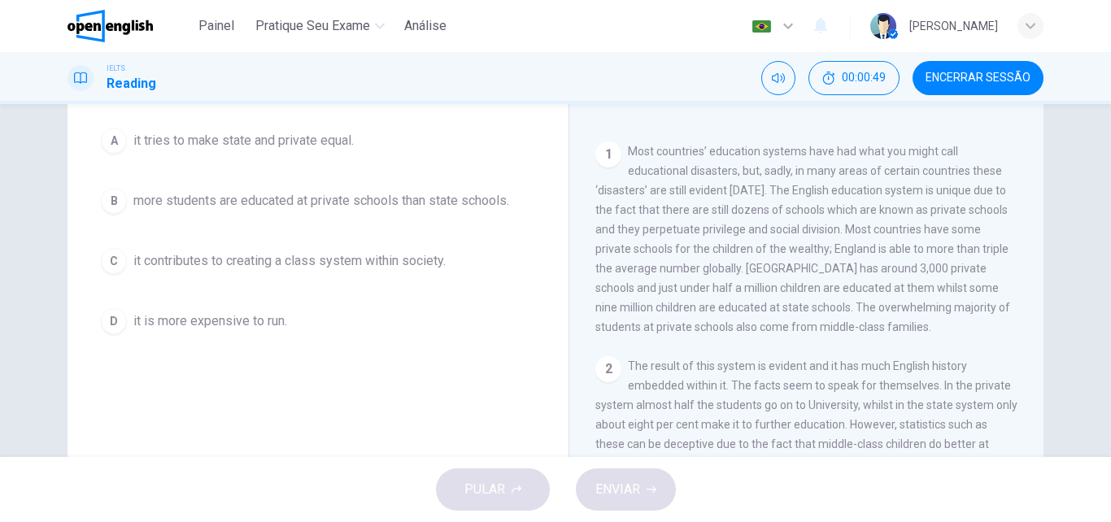
scroll to position [229, 0]
